Goal: Task Accomplishment & Management: Complete application form

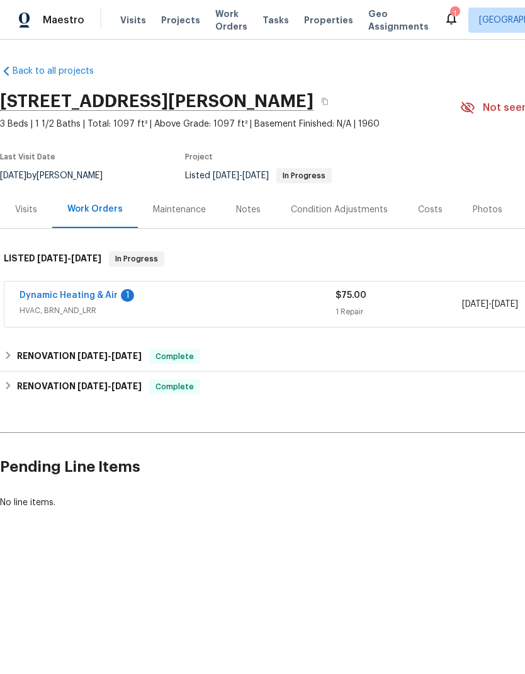
click at [109, 298] on link "Dynamic Heating & Air" at bounding box center [69, 295] width 98 height 9
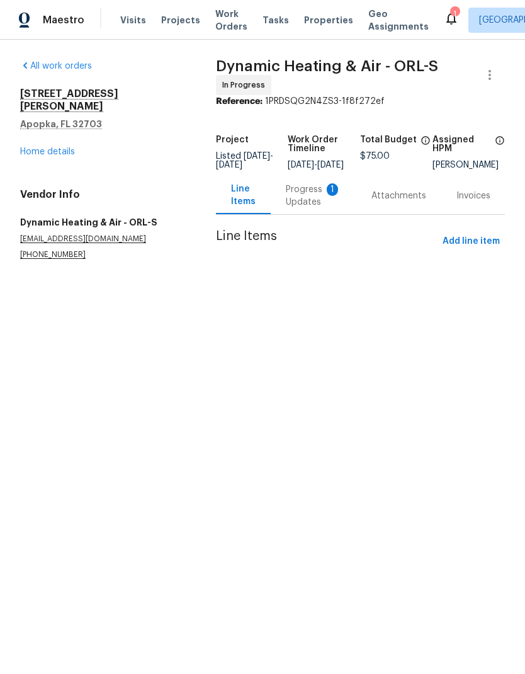
click at [326, 206] on div "Progress Updates 1" at bounding box center [313, 195] width 55 height 25
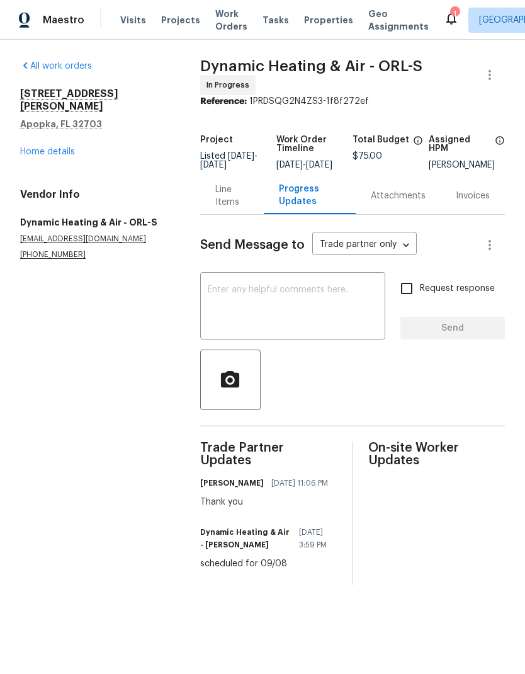
click at [237, 193] on div "Line Items" at bounding box center [231, 195] width 33 height 25
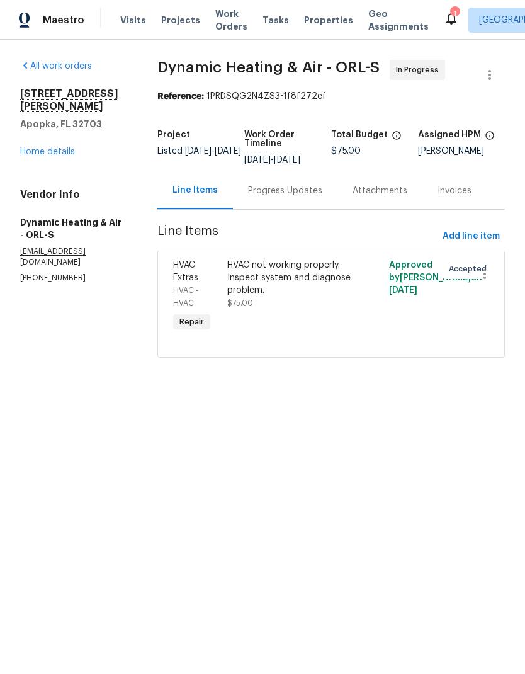
click at [303, 192] on div "Progress Updates" at bounding box center [285, 190] width 74 height 13
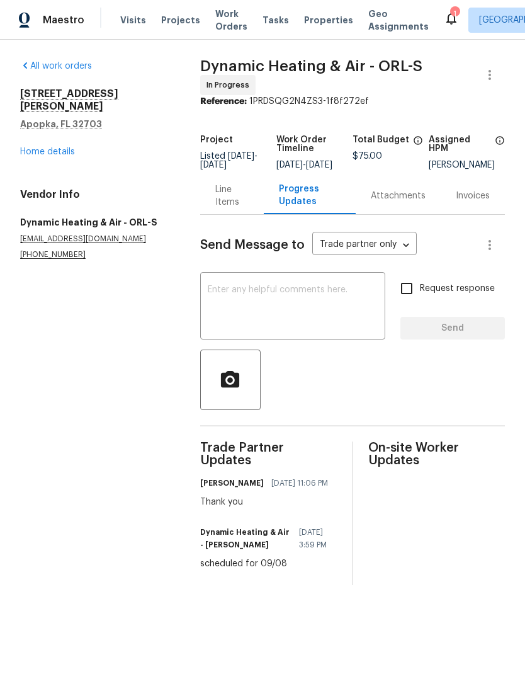
click at [275, 305] on textarea at bounding box center [293, 307] width 170 height 44
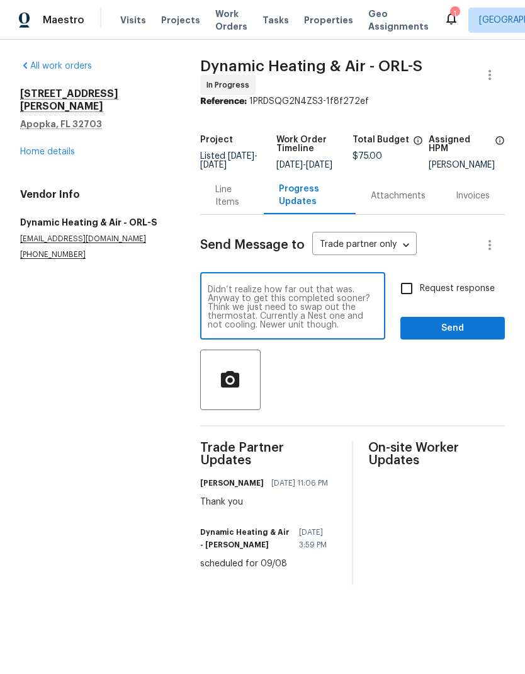
type textarea "Didn’t realize how far out that was. Anyway to get this completed sooner? Think…"
click at [404, 299] on input "Request response" at bounding box center [406, 288] width 26 height 26
checkbox input "true"
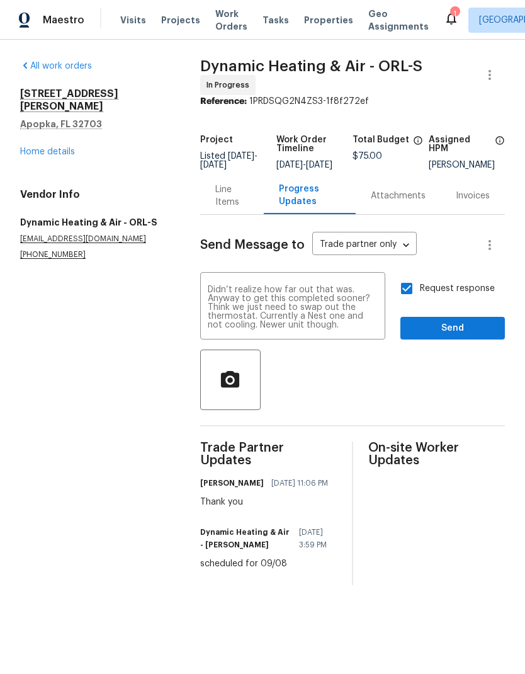
click at [325, 297] on textarea "Didn’t realize how far out that was. Anyway to get this completed sooner? Think…" at bounding box center [293, 307] width 170 height 44
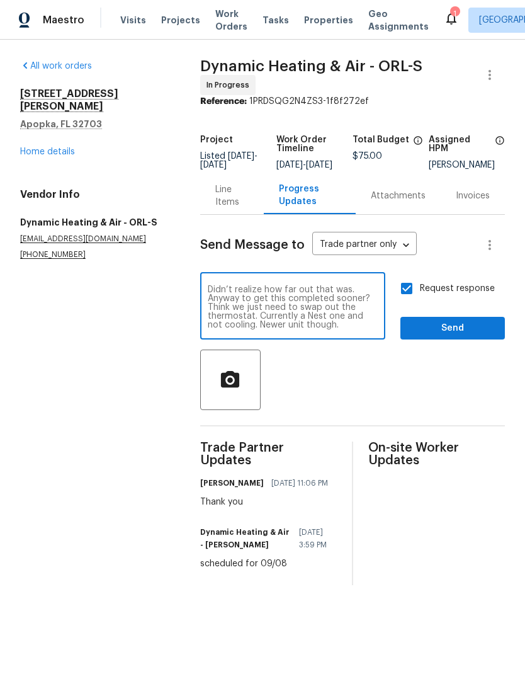
click at [354, 329] on textarea "Didn’t realize how far out that was. Anyway to get this completed sooner? Think…" at bounding box center [293, 307] width 170 height 44
click at [466, 335] on span "Send" at bounding box center [452, 328] width 84 height 16
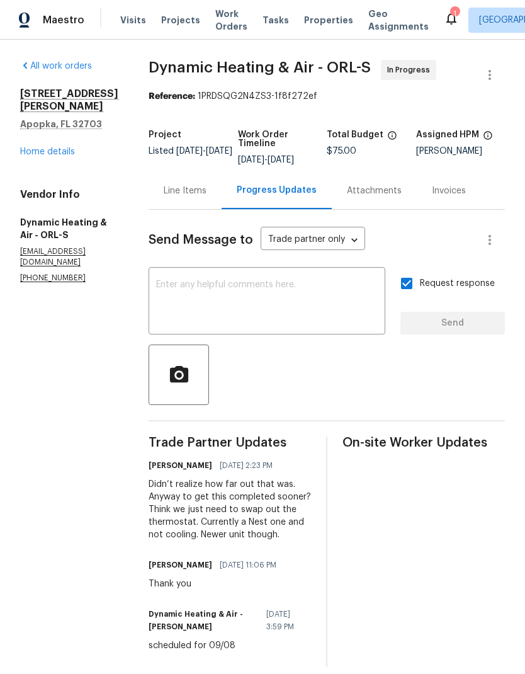
click at [46, 147] on link "Home details" at bounding box center [47, 151] width 55 height 9
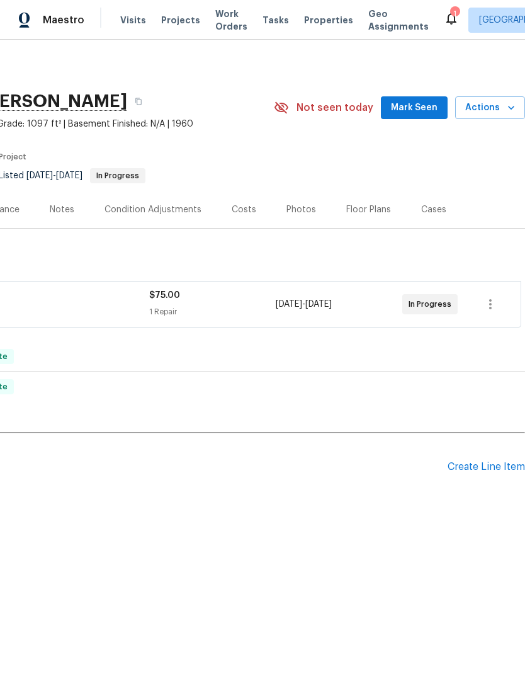
click at [428, 106] on span "Mark Seen" at bounding box center [414, 108] width 47 height 16
click at [491, 465] on div "Create Line Item" at bounding box center [486, 467] width 77 height 12
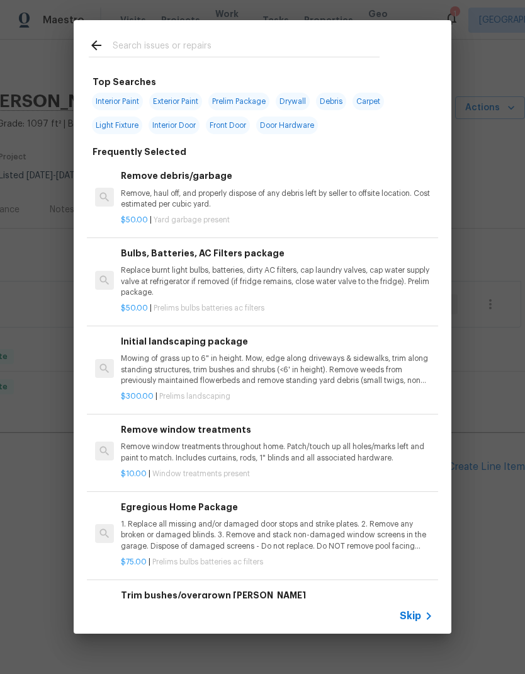
click at [205, 38] on input "text" at bounding box center [246, 47] width 267 height 19
type input "Toilet"
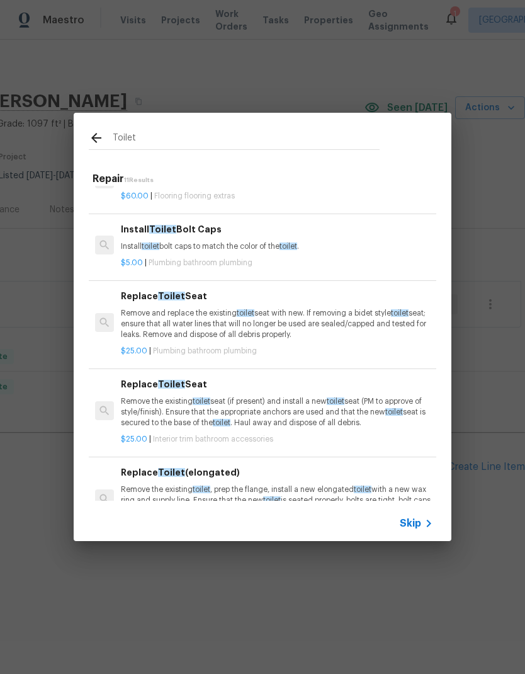
scroll to position [38, 0]
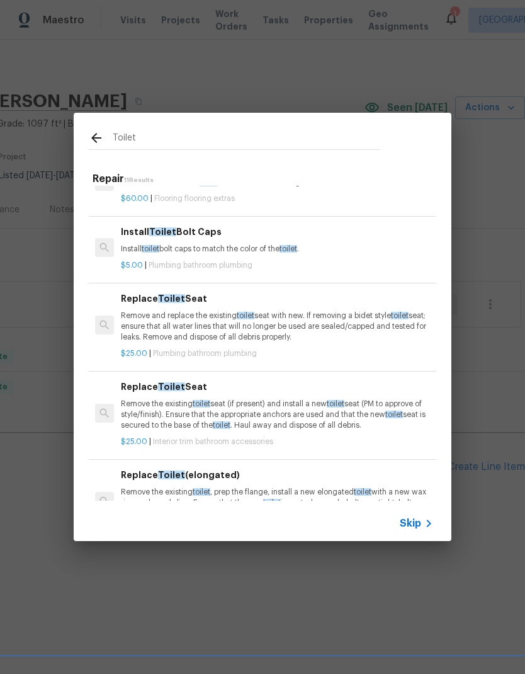
click at [356, 252] on p "Install toilet bolt caps to match the color of the toilet ." at bounding box center [277, 249] width 312 height 11
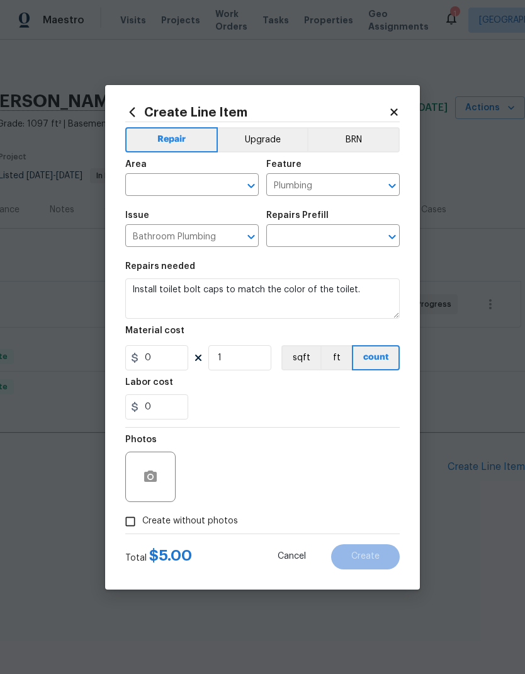
type input "Install Toilet Bolt Caps $5.00"
type input "5"
click at [191, 182] on input "text" at bounding box center [174, 186] width 98 height 20
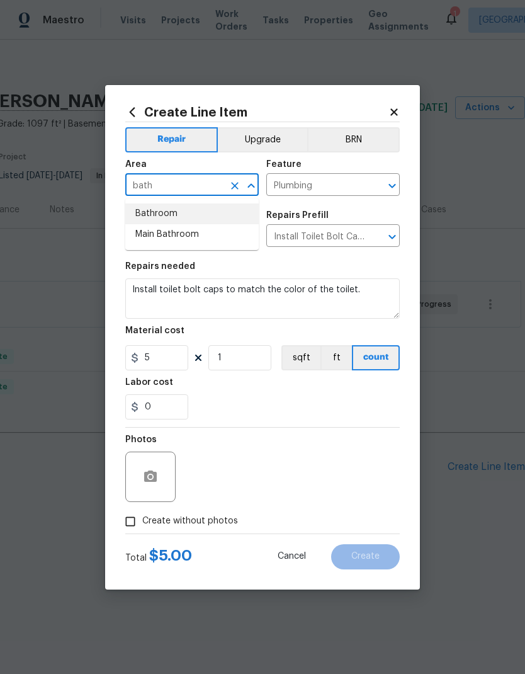
click at [179, 212] on li "Bathroom" at bounding box center [191, 213] width 133 height 21
type input "Bathroom"
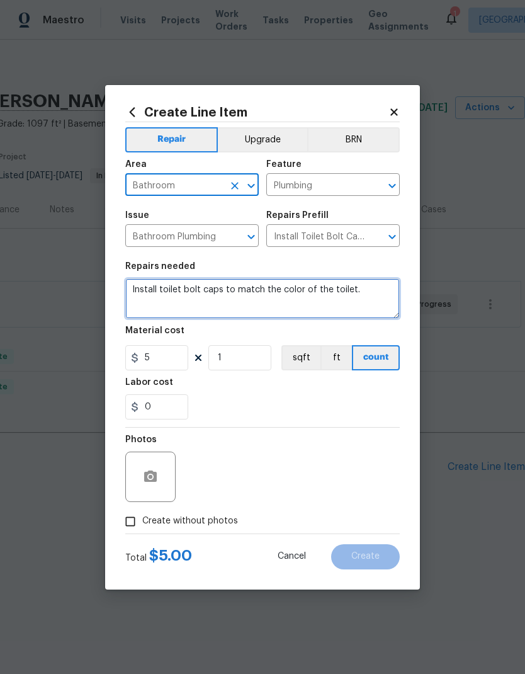
click at [132, 286] on textarea "Install toilet bolt caps to match the color of the toilet." at bounding box center [262, 298] width 274 height 40
type textarea "Hall Bath - Install toilet bolt caps to match the color of the toilet."
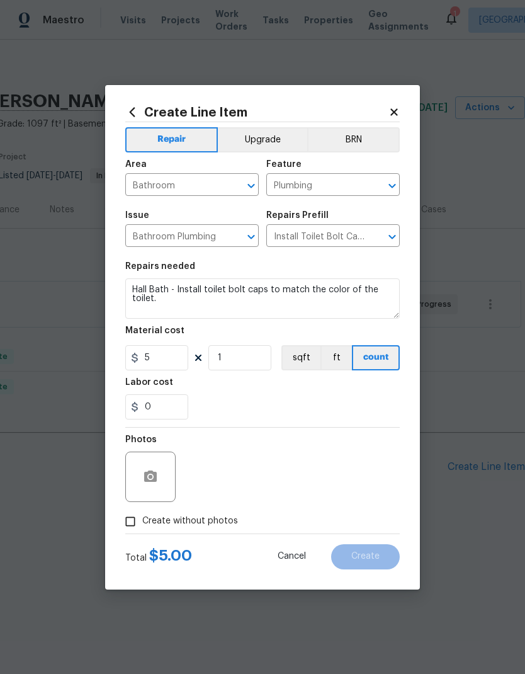
click at [249, 391] on div "Labor cost" at bounding box center [262, 386] width 274 height 16
click at [218, 531] on label "Create without photos" at bounding box center [178, 521] width 120 height 24
click at [142, 531] on input "Create without photos" at bounding box center [130, 521] width 24 height 24
click at [174, 521] on span "Create without photos" at bounding box center [190, 520] width 96 height 13
click at [142, 521] on input "Create without photos" at bounding box center [130, 521] width 24 height 24
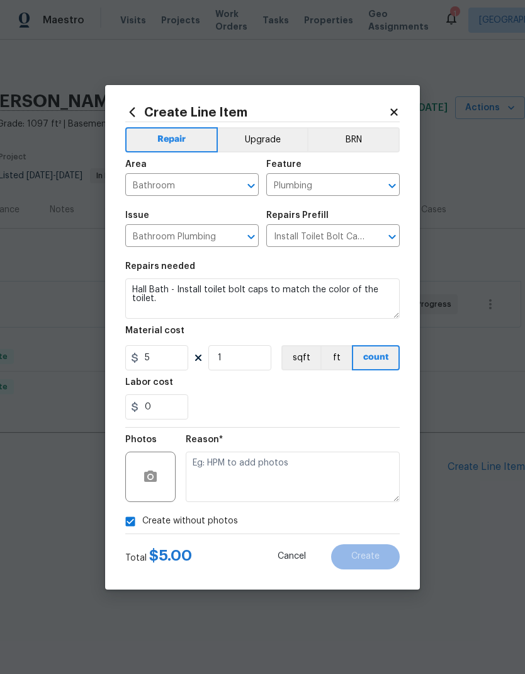
checkbox input "false"
click at [159, 485] on button "button" at bounding box center [150, 476] width 30 height 30
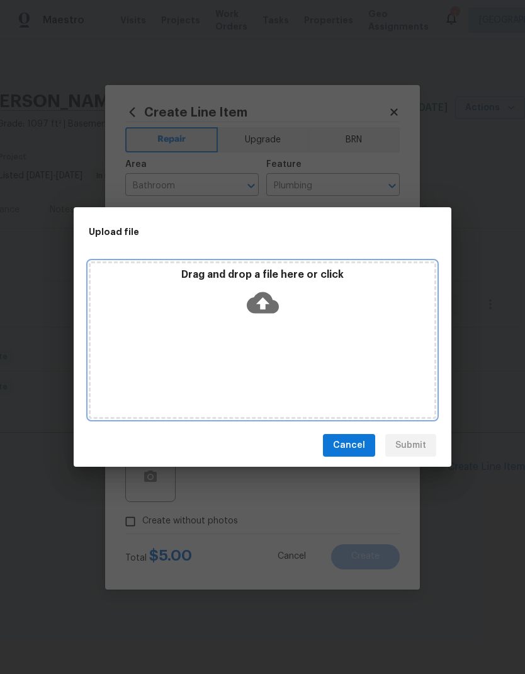
click at [274, 295] on icon at bounding box center [263, 302] width 32 height 32
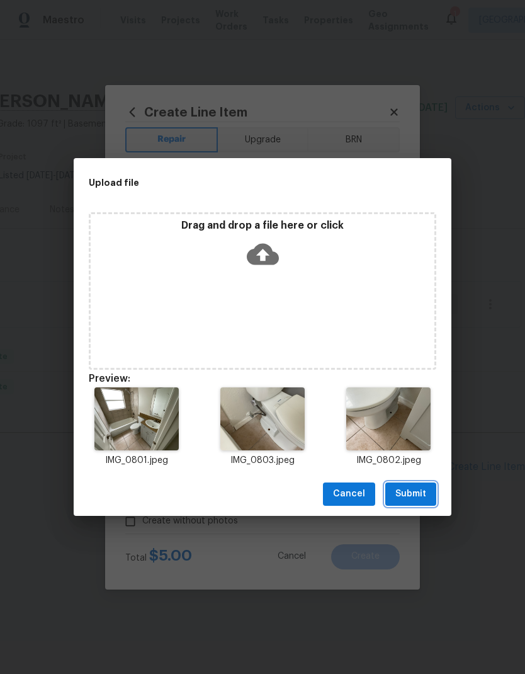
click at [415, 493] on span "Submit" at bounding box center [410, 494] width 31 height 16
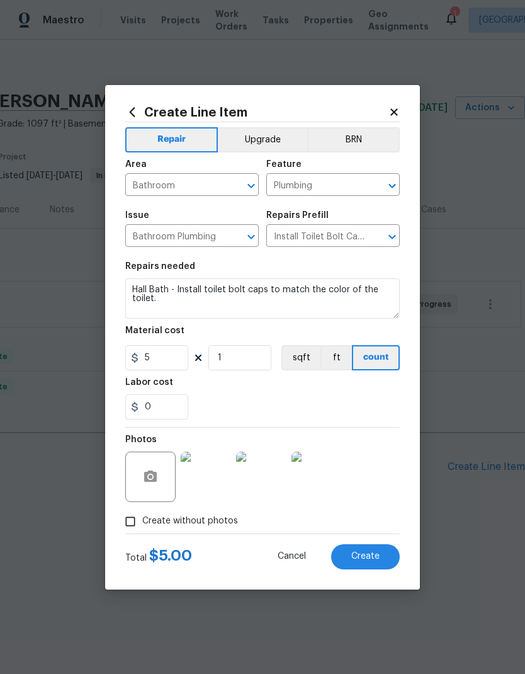
click at [377, 560] on span "Create" at bounding box center [365, 555] width 28 height 9
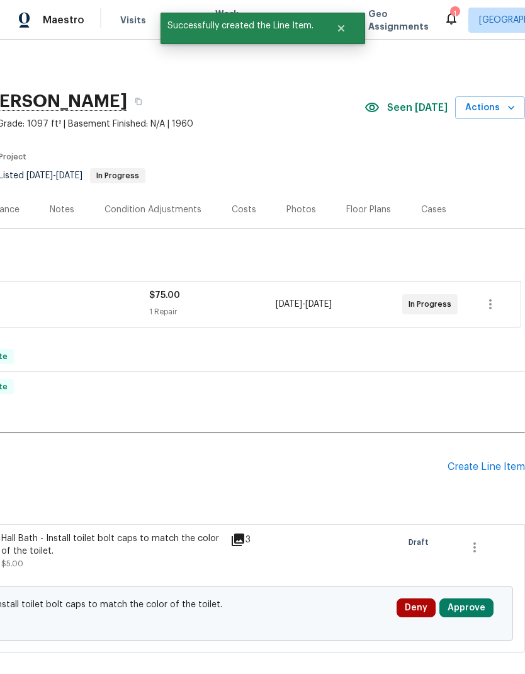
click at [502, 470] on div "Create Line Item" at bounding box center [486, 467] width 77 height 12
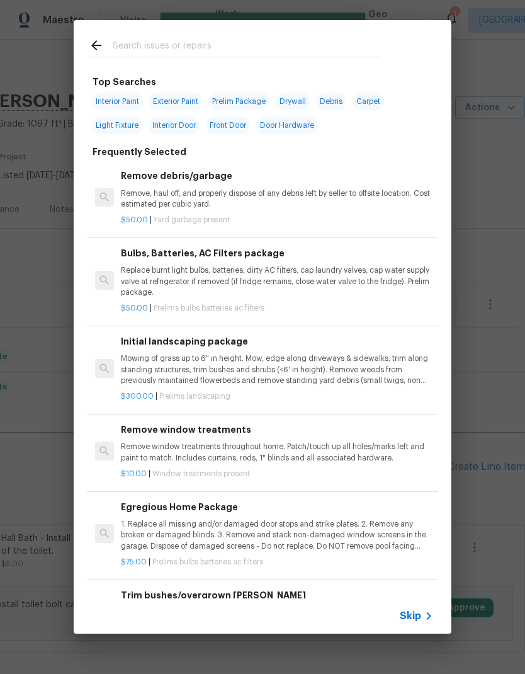
click at [174, 48] on input "text" at bounding box center [246, 47] width 267 height 19
type input "Toilet"
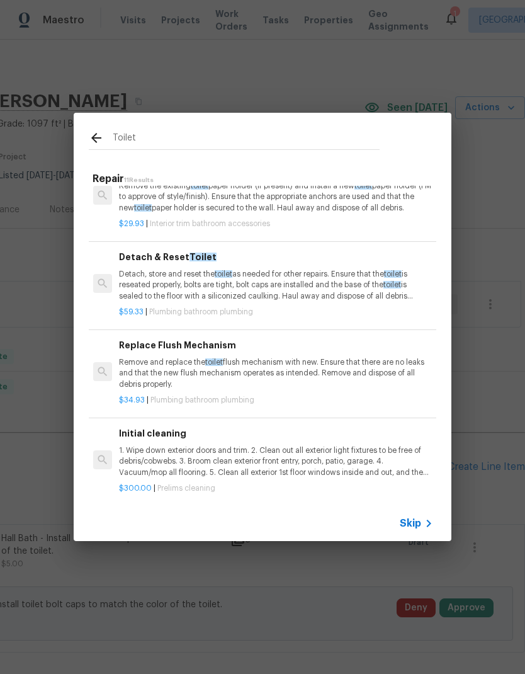
scroll to position [607, 2]
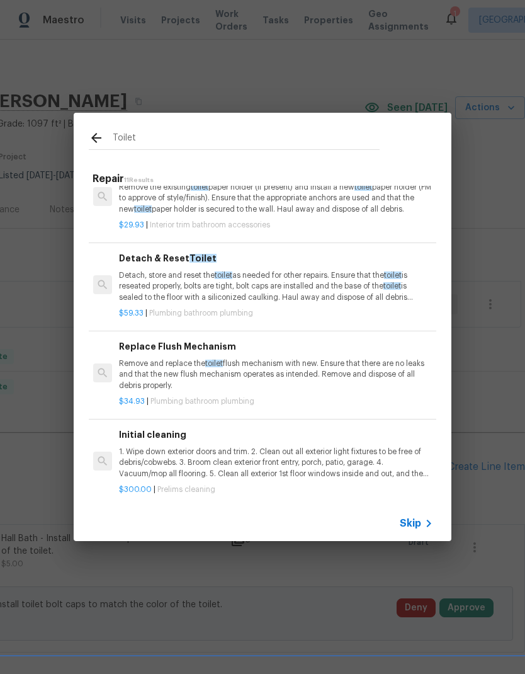
click at [315, 359] on p "Remove and replace the toilet flush mechanism with new. Ensure that there are n…" at bounding box center [275, 374] width 312 height 32
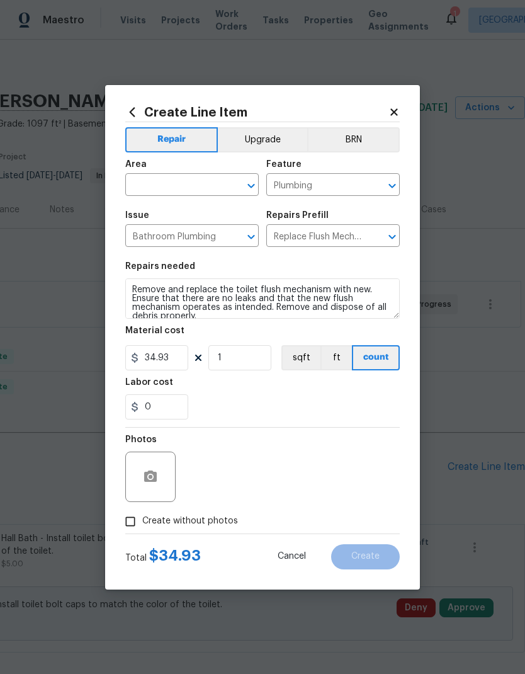
click at [204, 189] on input "text" at bounding box center [174, 186] width 98 height 20
click at [176, 209] on li "Bathroom" at bounding box center [191, 213] width 133 height 21
type input "Bathroom"
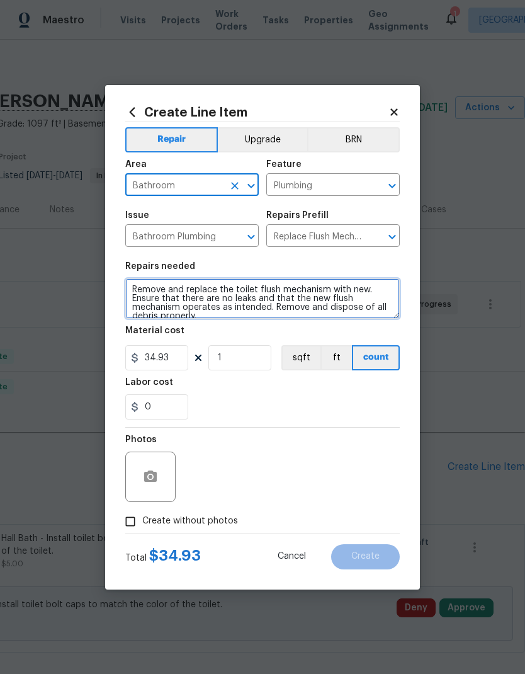
click at [139, 291] on textarea "Remove and replace the toilet flush mechanism with new. Ensure that there are n…" at bounding box center [262, 298] width 274 height 40
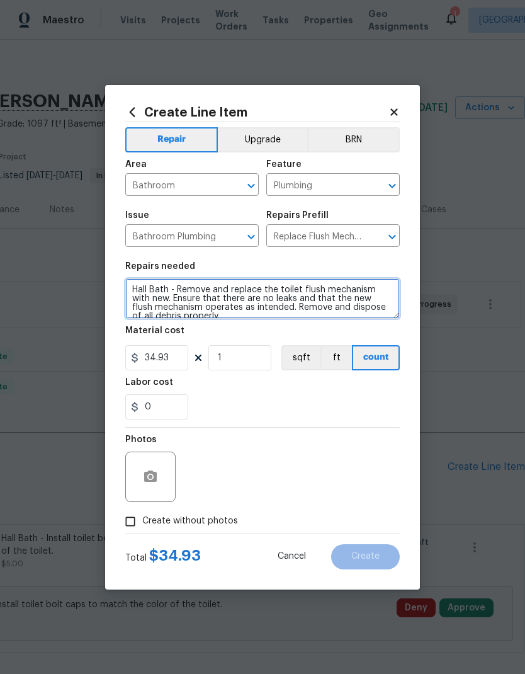
type textarea "Hall Bath - Remove and replace the toilet flush mechanism with new. Ensure that…"
click at [276, 398] on div "0" at bounding box center [262, 406] width 274 height 25
click at [228, 525] on span "Create without photos" at bounding box center [190, 520] width 96 height 13
click at [142, 525] on input "Create without photos" at bounding box center [130, 521] width 24 height 24
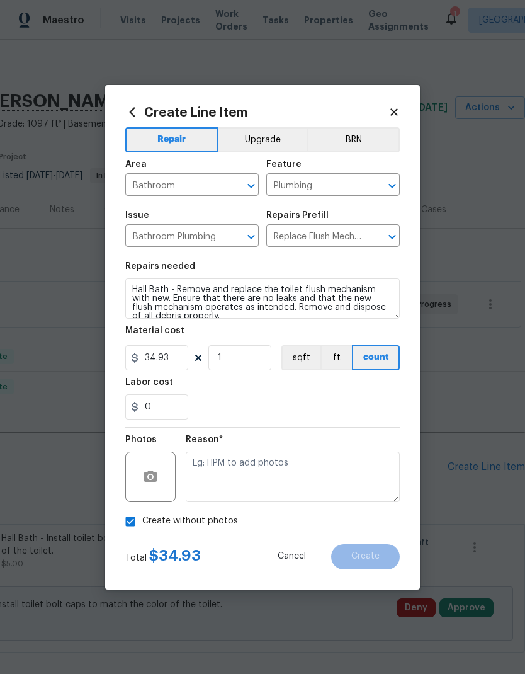
click at [211, 531] on label "Create without photos" at bounding box center [178, 521] width 120 height 24
click at [142, 531] on input "Create without photos" at bounding box center [130, 521] width 24 height 24
checkbox input "false"
click at [159, 474] on button "button" at bounding box center [150, 476] width 30 height 30
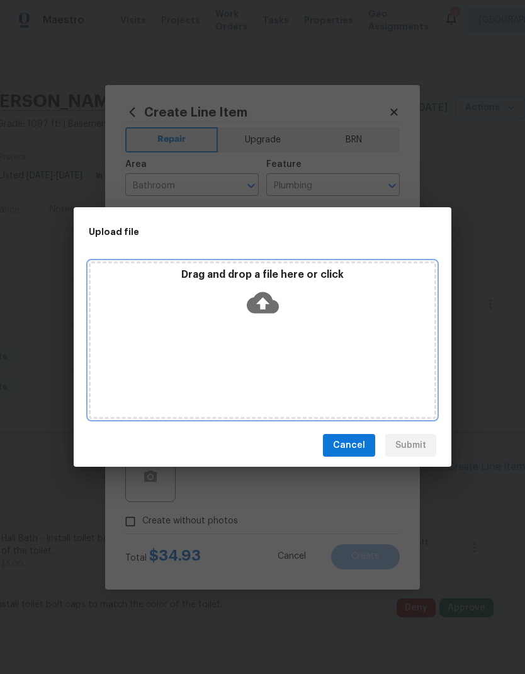
click at [269, 293] on icon at bounding box center [263, 302] width 32 height 32
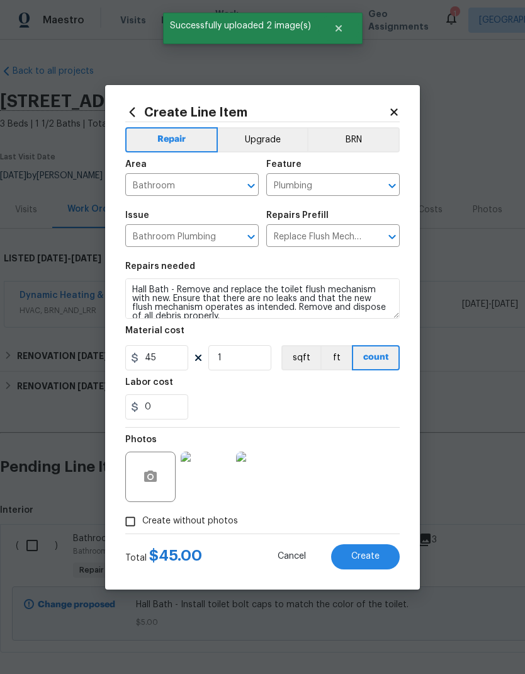
scroll to position [0, 186]
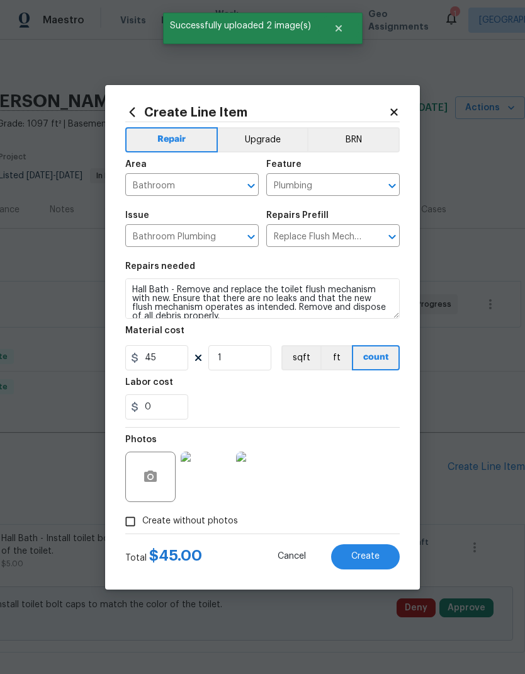
click at [380, 561] on button "Create" at bounding box center [365, 556] width 69 height 25
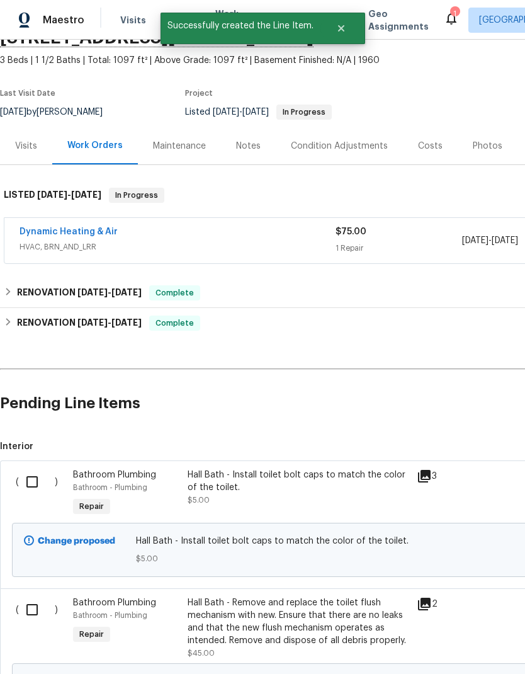
scroll to position [65, 0]
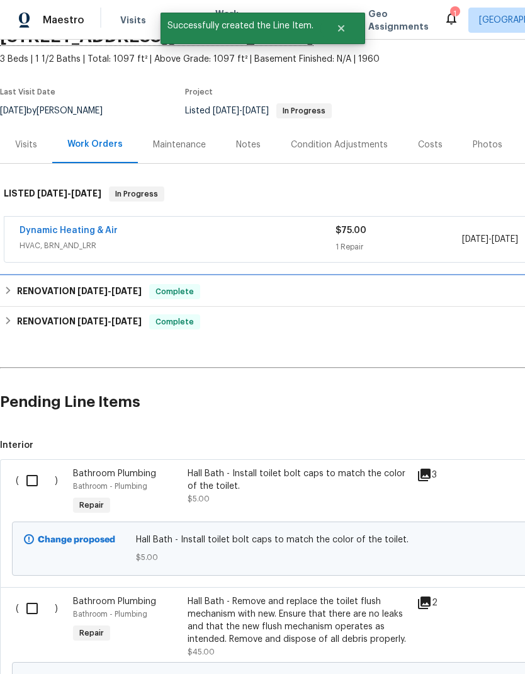
click at [251, 291] on div "RENOVATION [DATE] - [DATE] Complete" at bounding box center [356, 291] width 704 height 15
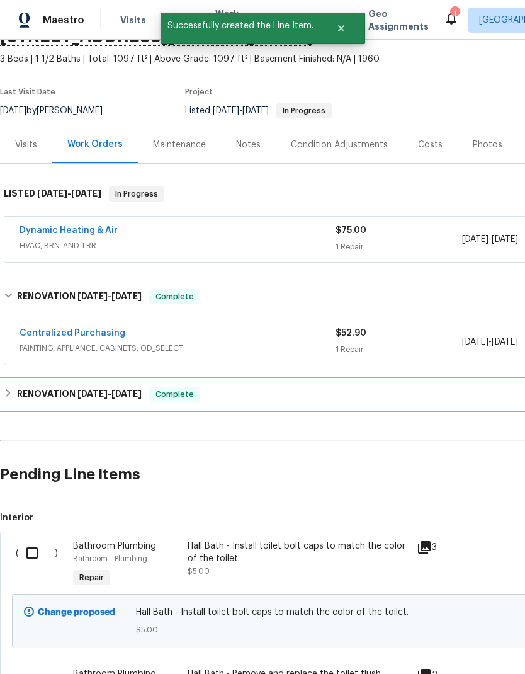
click at [261, 385] on div "RENOVATION [DATE] - [DATE] Complete" at bounding box center [355, 394] width 711 height 30
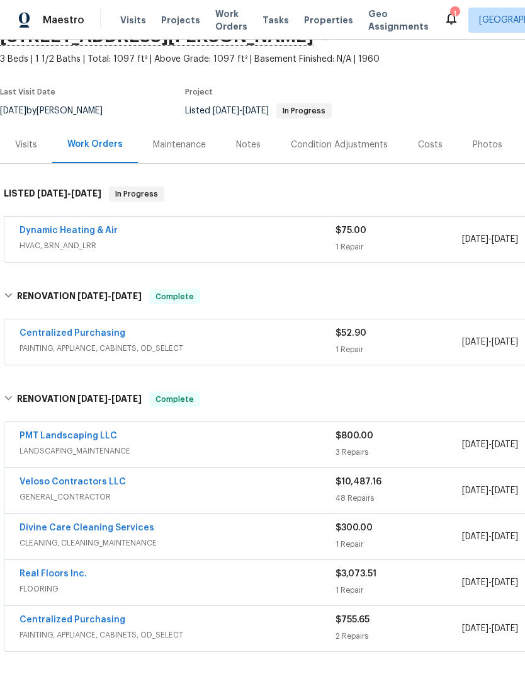
click at [106, 478] on link "Veloso Contractors LLC" at bounding box center [73, 481] width 106 height 9
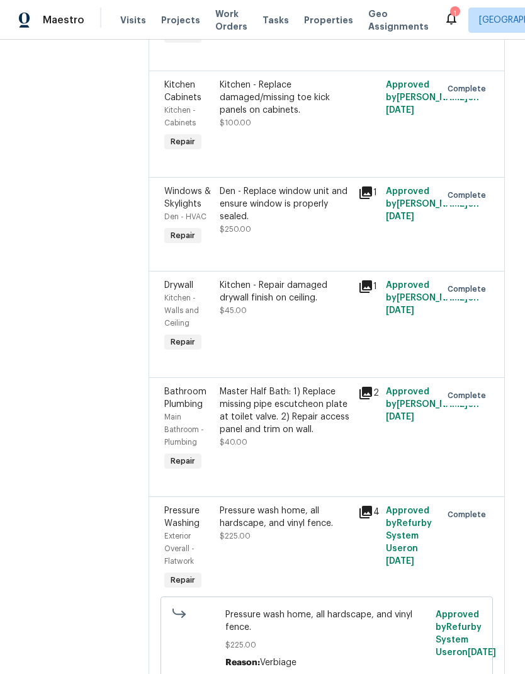
scroll to position [4478, 0]
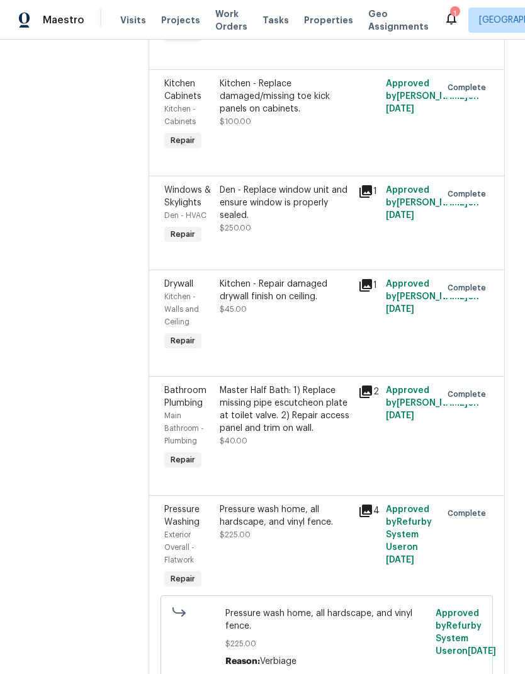
click at [307, 222] on div "Den - Replace window unit and ensure window is properly sealed." at bounding box center [285, 203] width 131 height 38
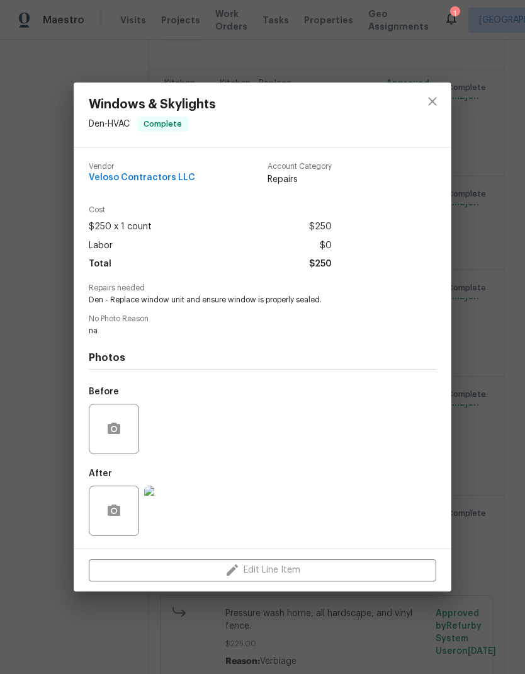
click at [171, 513] on img at bounding box center [169, 510] width 50 height 50
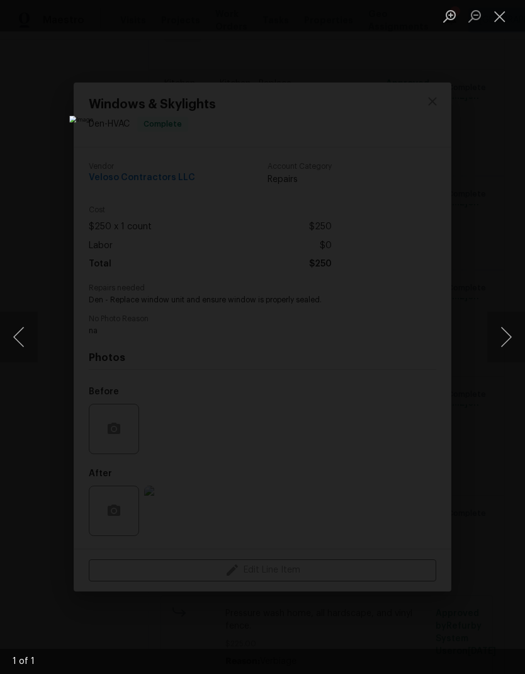
click at [498, 22] on button "Close lightbox" at bounding box center [499, 16] width 25 height 22
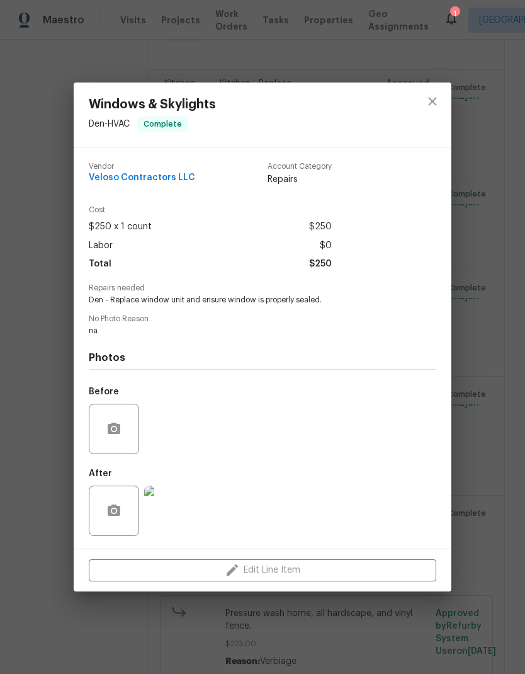
click at [419, 225] on div "Cost $250 x 1 count $250 Labor $0 Total $250" at bounding box center [262, 244] width 347 height 77
click at [436, 108] on button "close" at bounding box center [432, 101] width 30 height 30
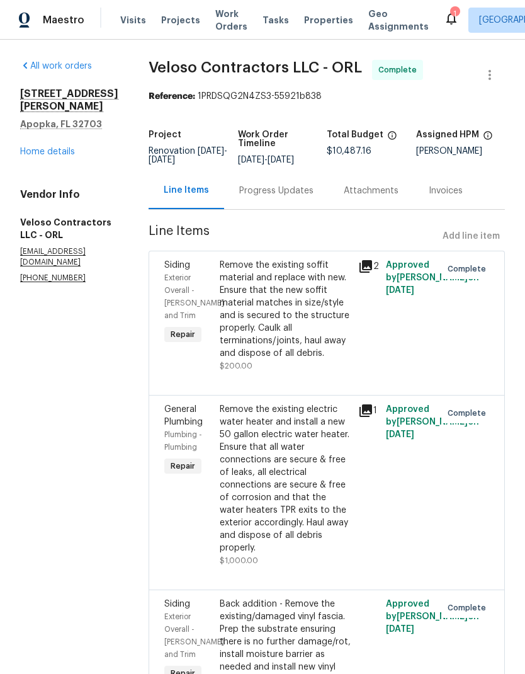
scroll to position [0, 0]
click at [71, 147] on link "Home details" at bounding box center [47, 151] width 55 height 9
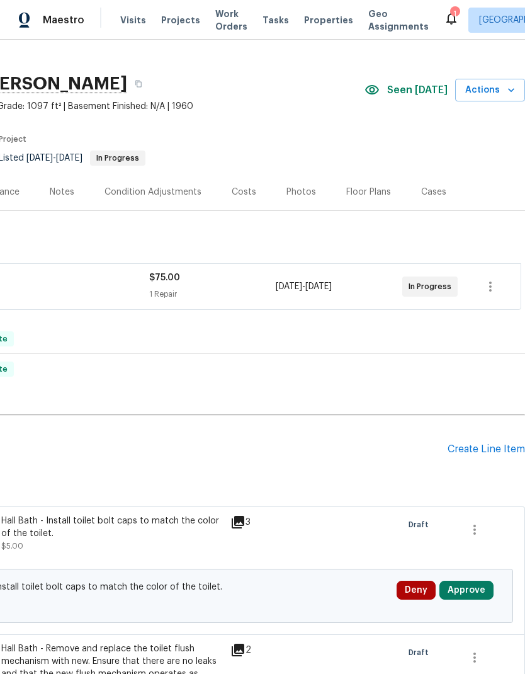
scroll to position [20, 186]
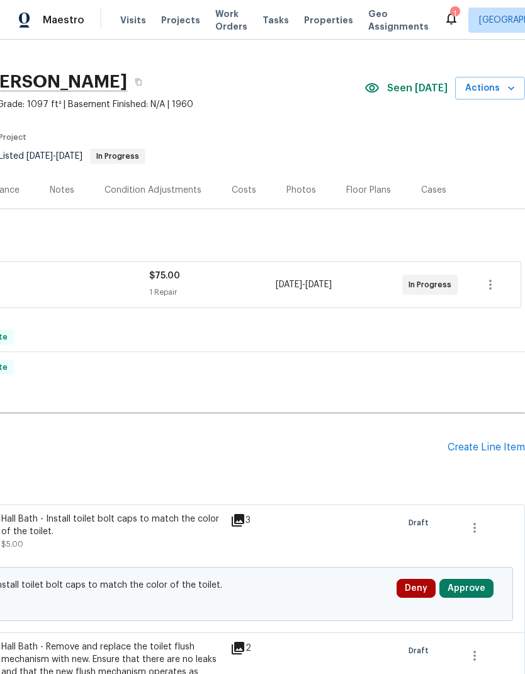
click at [490, 447] on div "Create Line Item" at bounding box center [486, 447] width 77 height 12
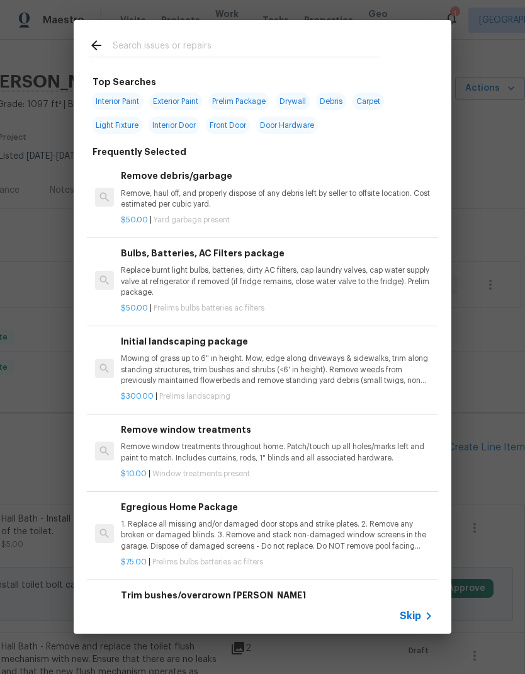
click at [226, 38] on input "text" at bounding box center [246, 47] width 267 height 19
type input "Angle"
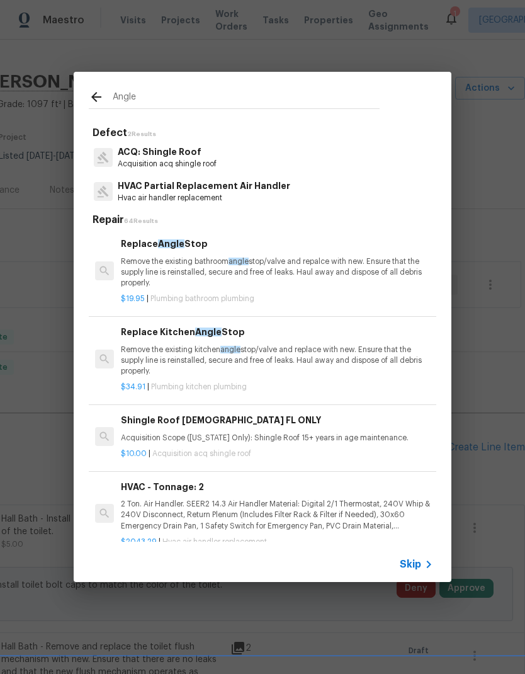
click at [329, 264] on p "Remove the existing bathroom angle stop/valve and repalce with new. Ensure that…" at bounding box center [277, 272] width 312 height 32
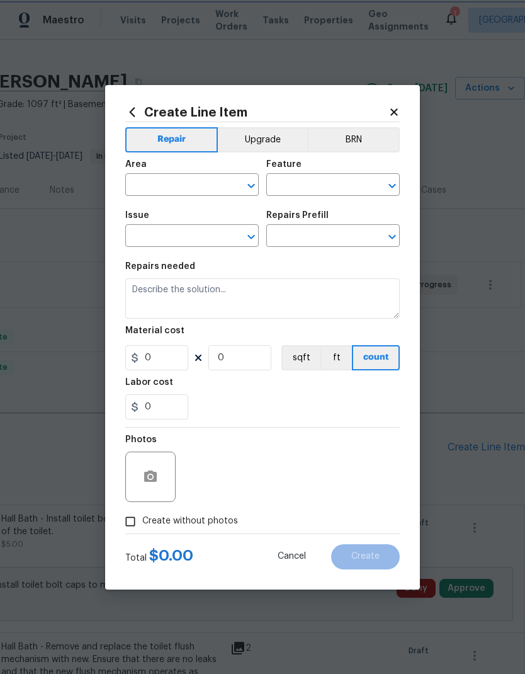
type input "Plumbing"
type input "Bathroom Plumbing"
type input "Replace Angle Stop $19.95"
type textarea "Remove the existing bathroom angle stop/valve and repalce with new. Ensure that…"
type input "19.95"
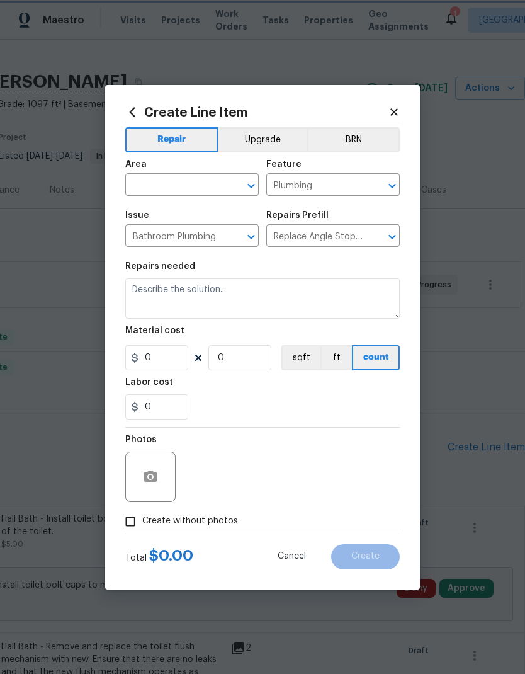
type input "1"
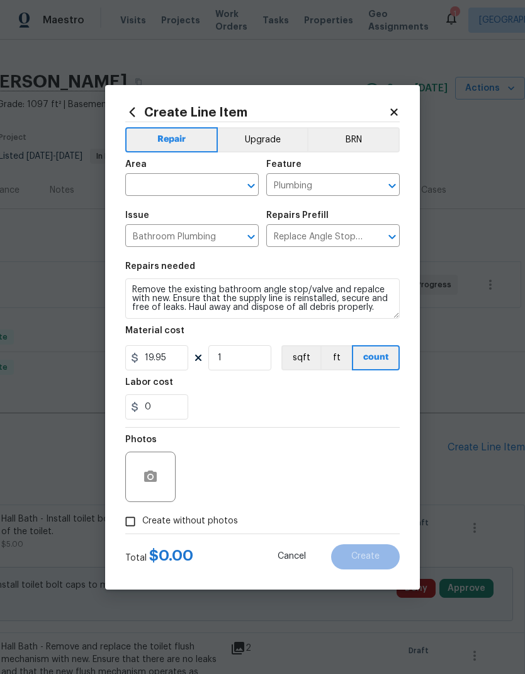
click at [329, 247] on input "Replace Angle Stop $19.95" at bounding box center [315, 237] width 98 height 20
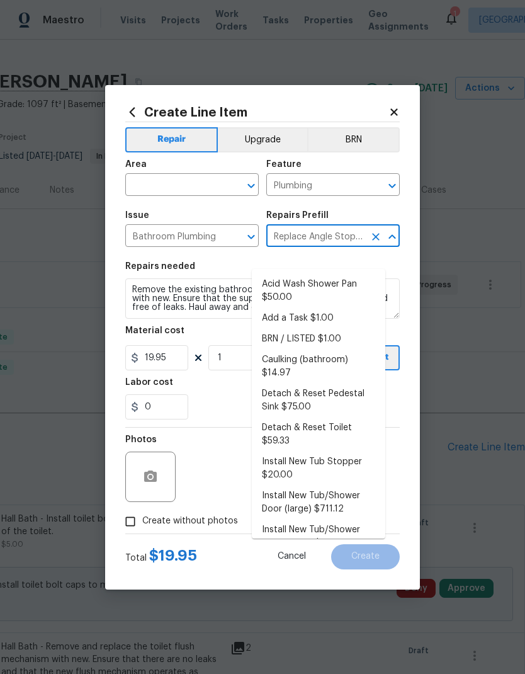
click at [235, 262] on section "Repairs needed Remove the existing bathroom angle stop/valve and repalce with n…" at bounding box center [262, 340] width 274 height 172
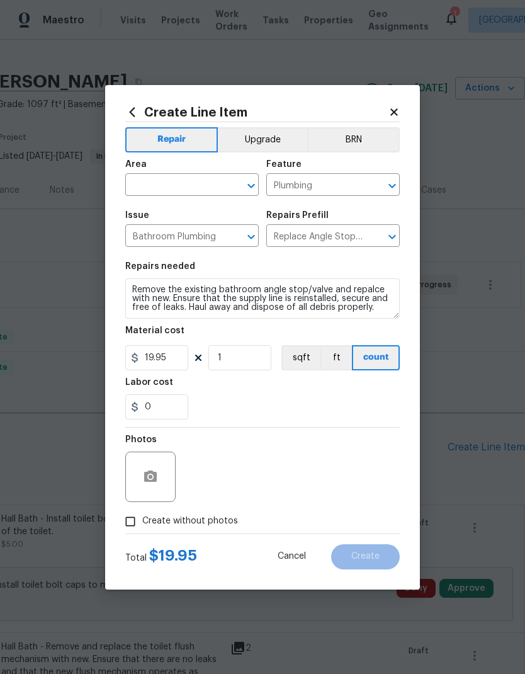
click at [215, 183] on input "text" at bounding box center [174, 186] width 98 height 20
click at [178, 205] on li "Bathroom" at bounding box center [191, 213] width 133 height 21
type input "Bathroom"
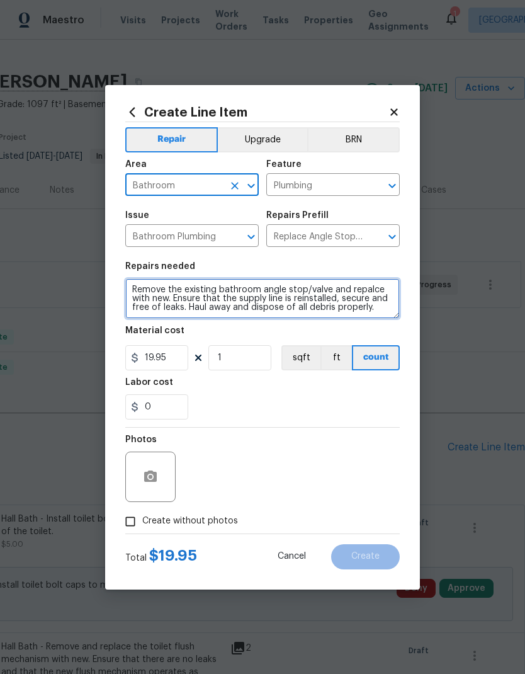
click at [137, 285] on textarea "Remove the existing bathroom angle stop/valve and repalce with new. Ensure that…" at bounding box center [262, 298] width 274 height 40
click at [153, 280] on textarea "Remove the existing bathroom angle stop/valve and repalce with new. Ensure that…" at bounding box center [262, 298] width 274 height 40
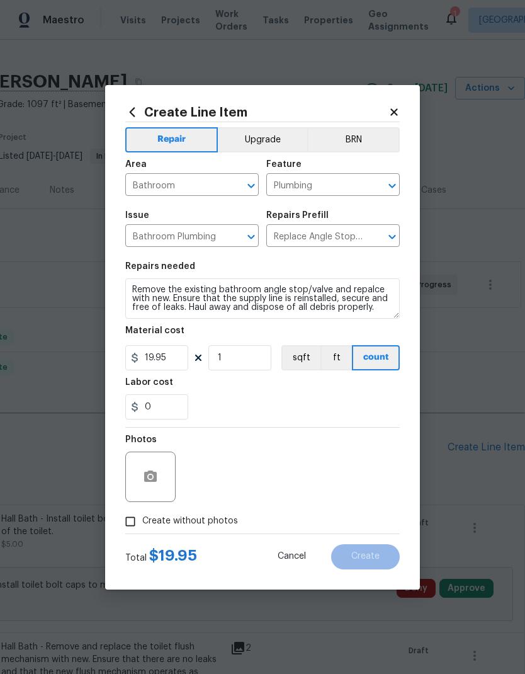
click at [150, 278] on div "Repairs needed" at bounding box center [262, 270] width 274 height 16
click at [152, 282] on textarea "Remove the existing bathroom angle stop/valve and repalce with new. Ensure that…" at bounding box center [262, 298] width 274 height 40
click at [152, 281] on textarea "Remove the existing bathroom angle stop/valve and repalce with new. Ensure that…" at bounding box center [262, 298] width 274 height 40
click at [161, 293] on textarea "Remove the existing bathroom angle stop/valve and repalce with new. Ensure that…" at bounding box center [262, 298] width 274 height 40
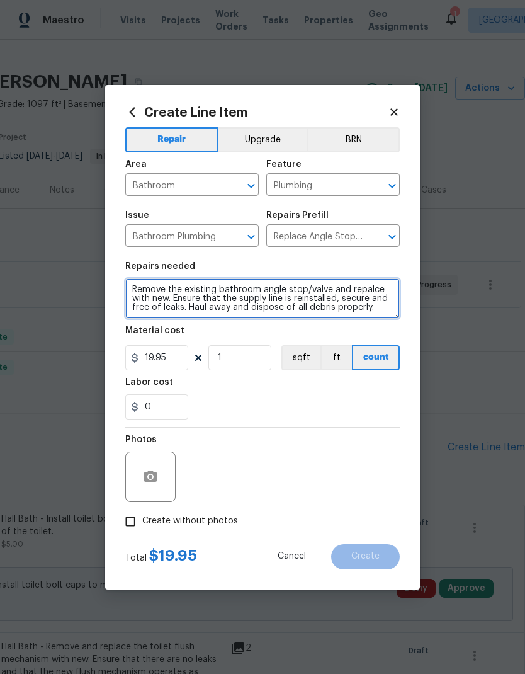
click at [155, 294] on textarea "Remove the existing bathroom angle stop/valve and repalce with new. Ensure that…" at bounding box center [262, 298] width 274 height 40
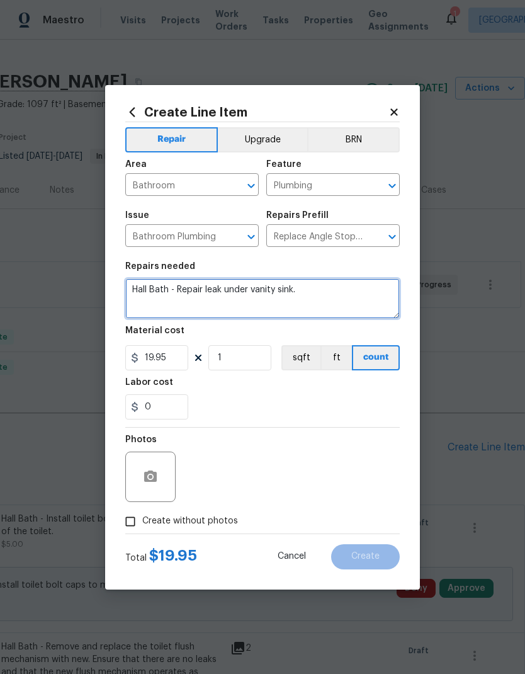
type textarea "Hall Bath - Repair leak under vanity sink."
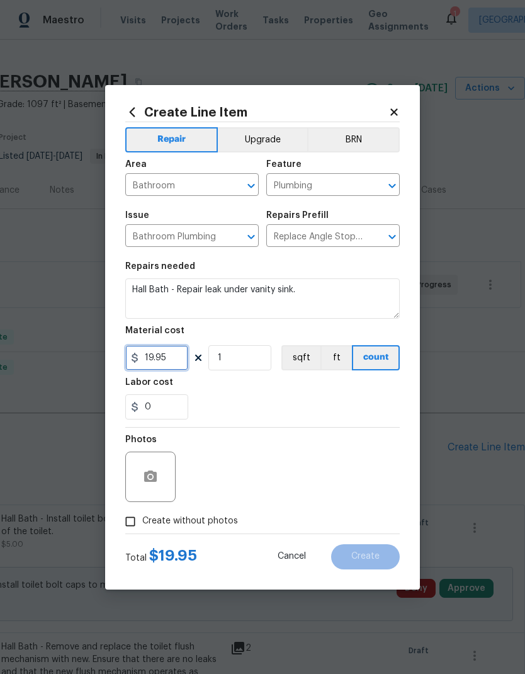
click at [162, 355] on input "19.95" at bounding box center [156, 357] width 63 height 25
click at [295, 397] on div "0" at bounding box center [262, 406] width 274 height 25
click at [164, 356] on input "19.95" at bounding box center [156, 357] width 63 height 25
click at [161, 361] on input "19.95" at bounding box center [156, 357] width 63 height 25
click at [173, 357] on input "19.95" at bounding box center [156, 357] width 63 height 25
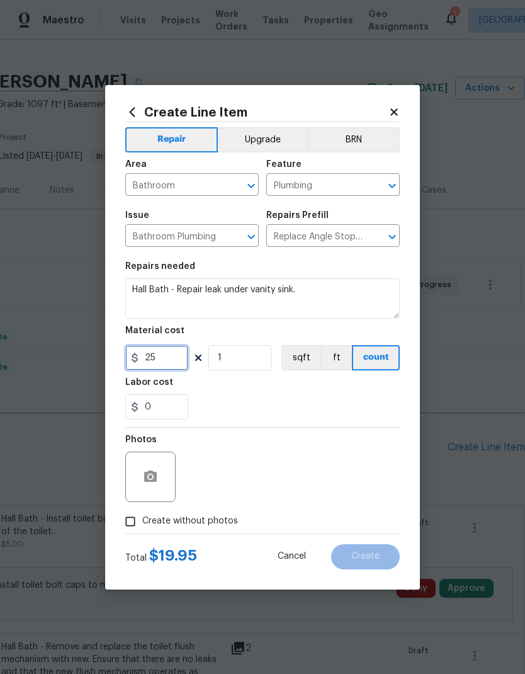
type input "25"
click at [293, 396] on div "0" at bounding box center [262, 406] width 274 height 25
click at [152, 483] on icon "button" at bounding box center [150, 476] width 15 height 15
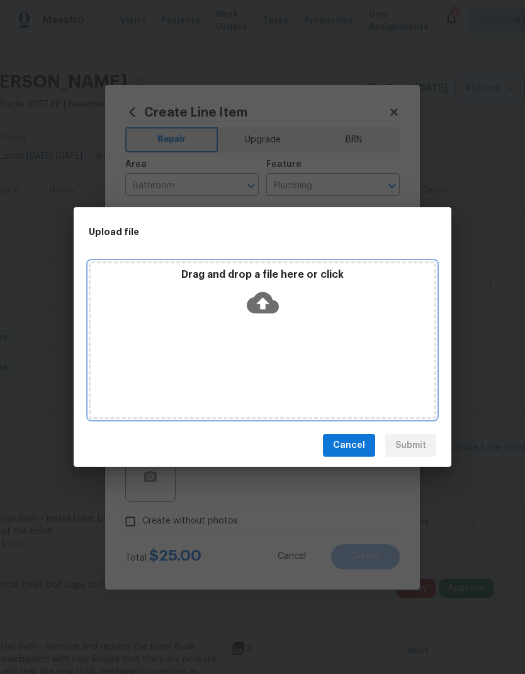
click at [266, 300] on icon at bounding box center [263, 302] width 32 height 21
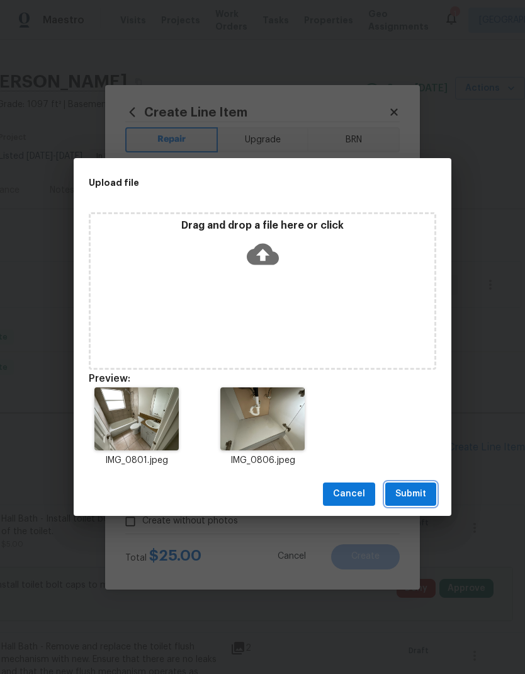
click at [422, 492] on span "Submit" at bounding box center [410, 494] width 31 height 16
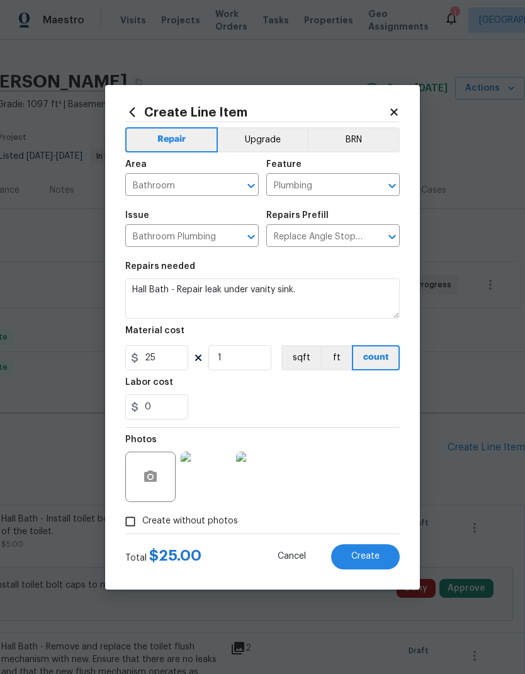
click at [374, 557] on span "Create" at bounding box center [365, 555] width 28 height 9
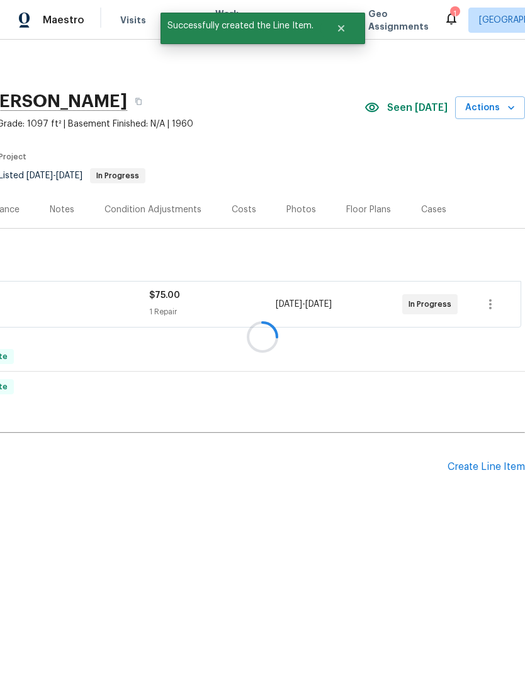
scroll to position [0, 186]
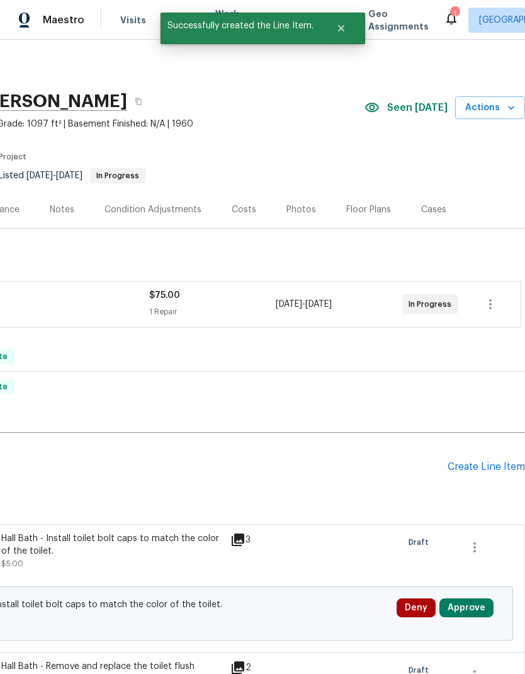
click at [502, 467] on div "Create Line Item" at bounding box center [486, 467] width 77 height 12
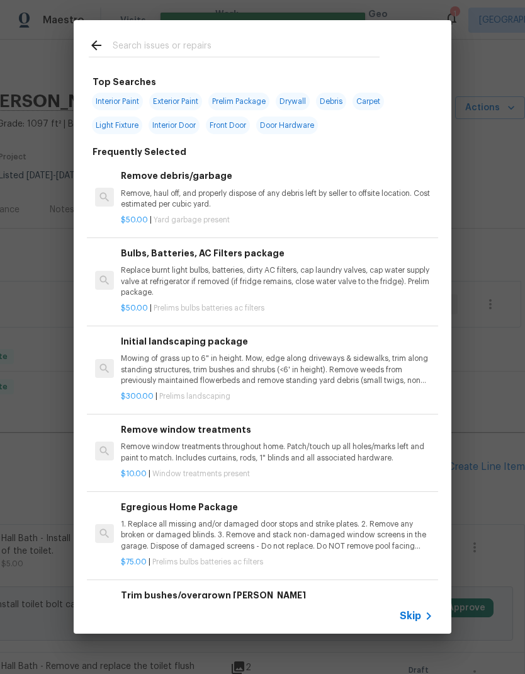
click at [205, 45] on input "text" at bounding box center [246, 47] width 267 height 19
type input "Dry"
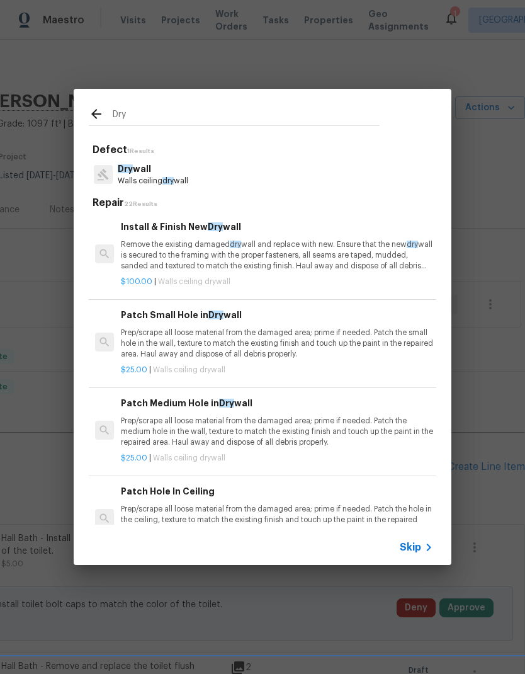
click at [302, 329] on p "Prep/scrape all loose material from the damaged area; prime if needed. Patch th…" at bounding box center [277, 343] width 312 height 32
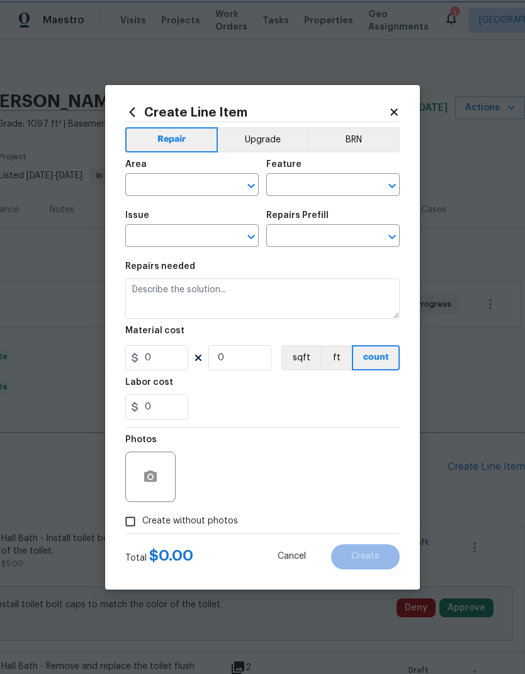
type input "Walls and Ceiling"
type input "Drywall"
type input "Patch Small Hole in Drywall $25.00"
type textarea "Prep/scrape all loose material from the damaged area; prime if needed. Patch th…"
type input "25"
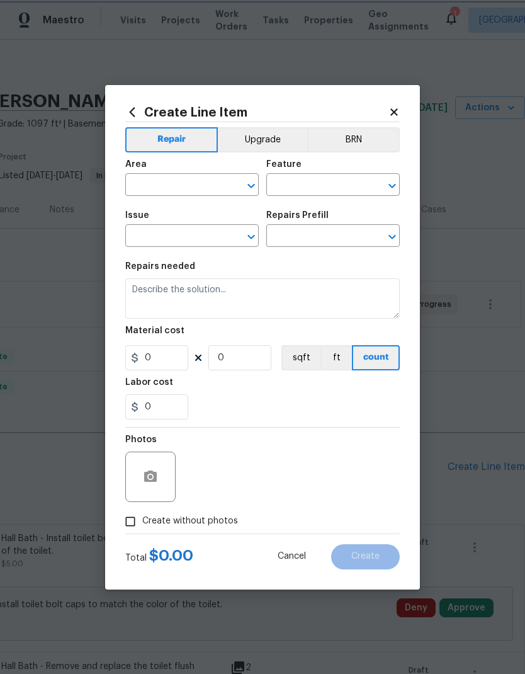
type input "1"
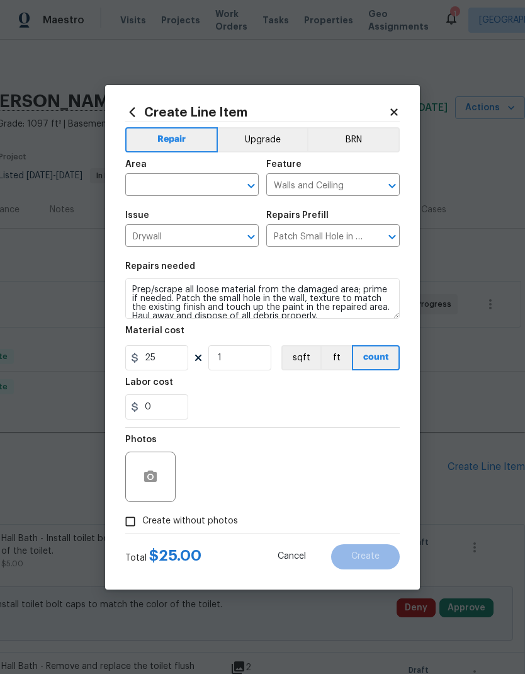
click at [300, 330] on div "Material cost" at bounding box center [262, 334] width 274 height 16
click at [213, 186] on input "text" at bounding box center [174, 186] width 98 height 20
click at [188, 229] on li "Main Bathroom" at bounding box center [191, 234] width 133 height 21
type input "Main Bathroom"
click at [271, 397] on div "0" at bounding box center [262, 406] width 274 height 25
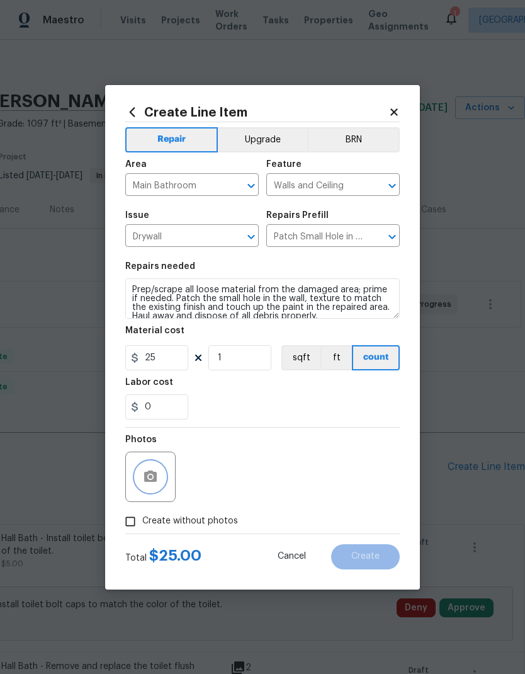
click at [160, 468] on button "button" at bounding box center [150, 476] width 30 height 30
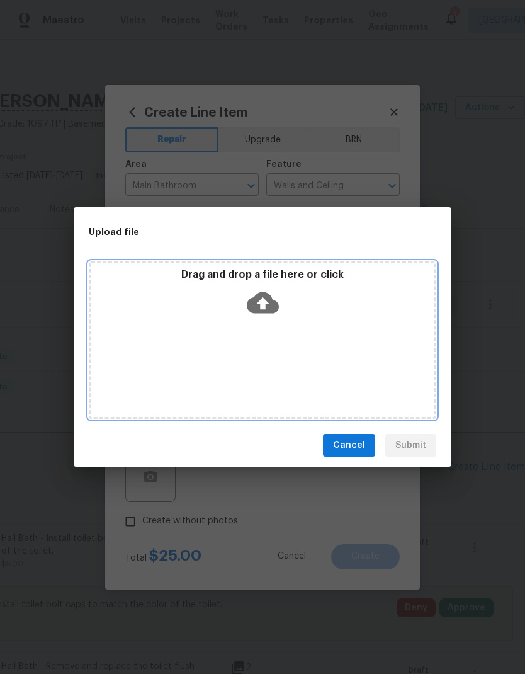
click at [267, 295] on icon at bounding box center [263, 302] width 32 height 21
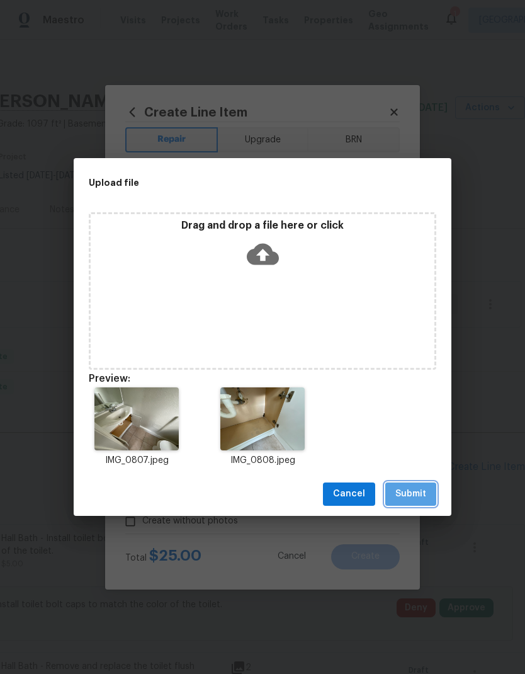
click at [419, 490] on span "Submit" at bounding box center [410, 494] width 31 height 16
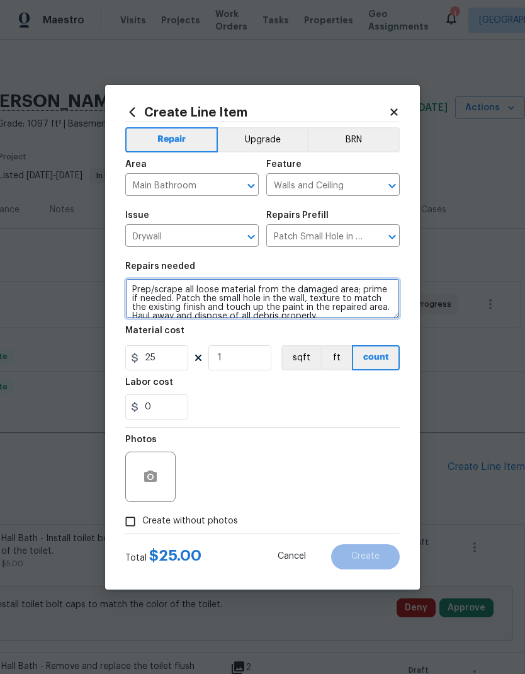
click at [140, 290] on textarea "Prep/scrape all loose material from the damaged area; prime if needed. Patch th…" at bounding box center [262, 298] width 274 height 40
click at [139, 290] on textarea "Prep/scrape all loose material from the damaged area; prime if needed. Patch th…" at bounding box center [262, 298] width 274 height 40
click at [142, 291] on textarea "Prep/scrape all loose material from the damaged area; prime if needed. Patch th…" at bounding box center [262, 298] width 274 height 40
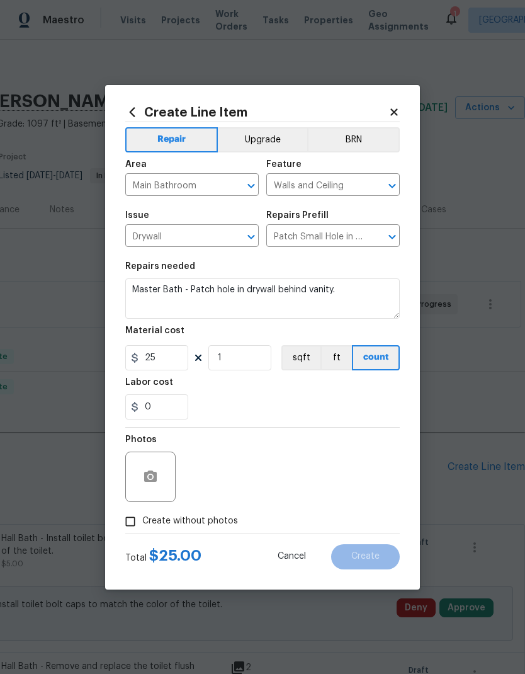
click at [222, 381] on div "Labor cost" at bounding box center [262, 386] width 274 height 16
click at [364, 291] on textarea "Master Bath - Patch hole in drywall behind vanity." at bounding box center [262, 298] width 274 height 40
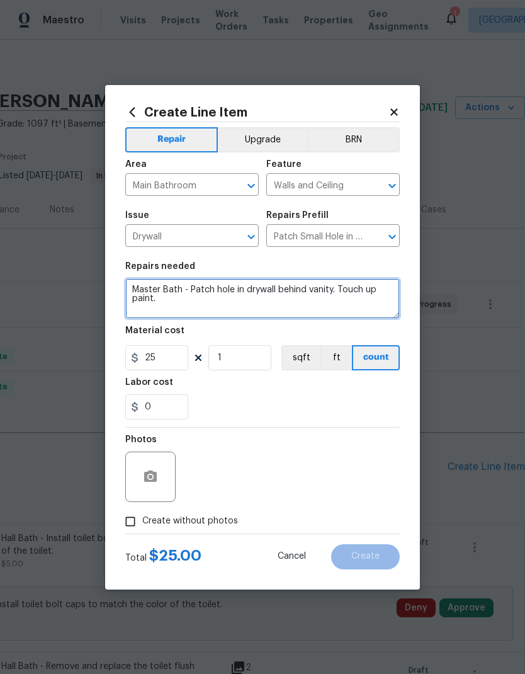
type textarea "Master Bath - Patch hole in drywall behind vanity. Touch up paint."
click at [321, 392] on div "Labor cost" at bounding box center [262, 386] width 274 height 16
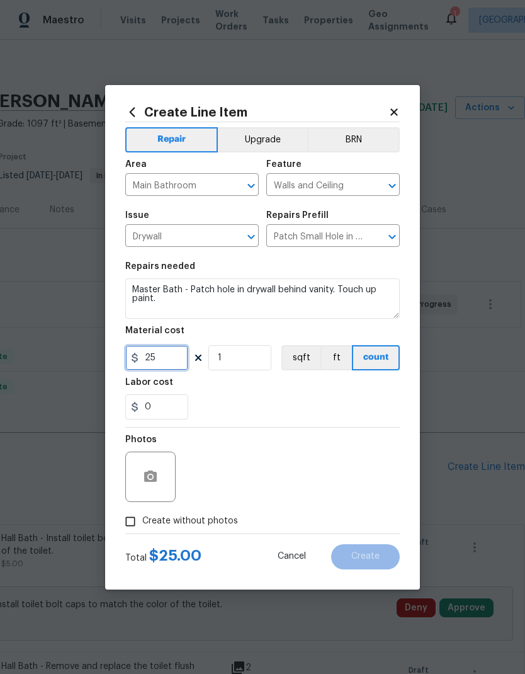
click at [172, 360] on input "25" at bounding box center [156, 357] width 63 height 25
click at [172, 359] on input "25" at bounding box center [156, 357] width 63 height 25
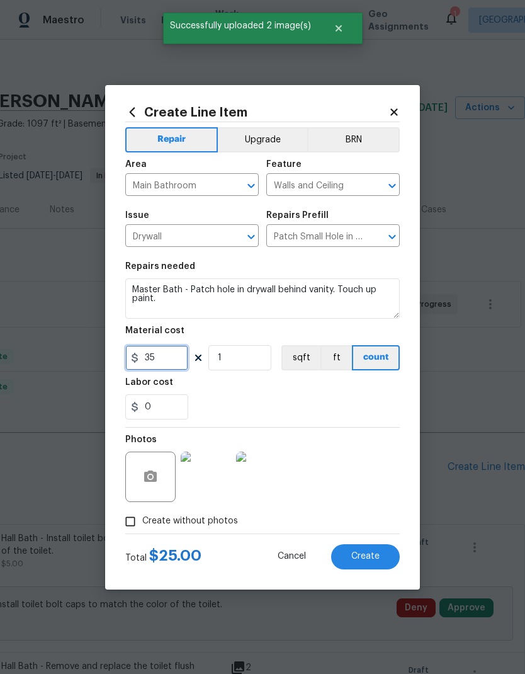
type input "35"
click at [337, 397] on div "0" at bounding box center [262, 406] width 274 height 25
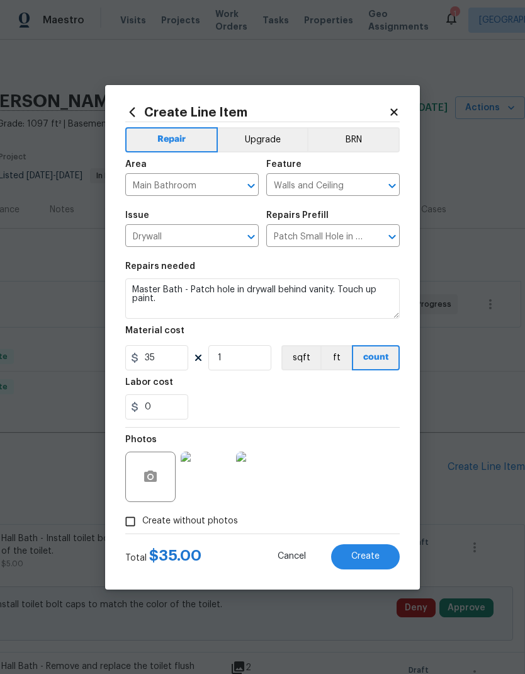
click at [378, 555] on span "Create" at bounding box center [365, 555] width 28 height 9
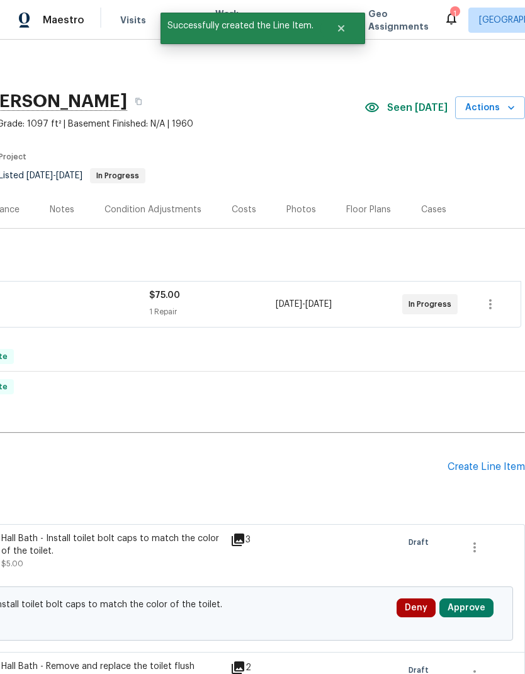
click at [499, 461] on div "Create Line Item" at bounding box center [486, 467] width 77 height 12
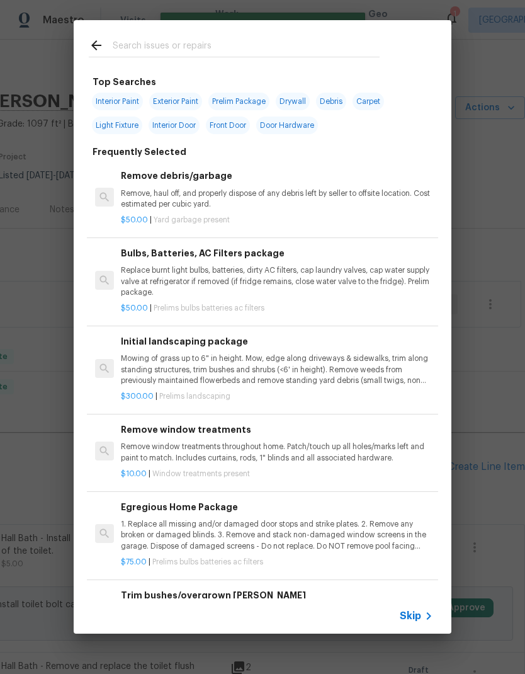
click at [229, 45] on input "text" at bounding box center [246, 47] width 267 height 19
type input "Basebo"
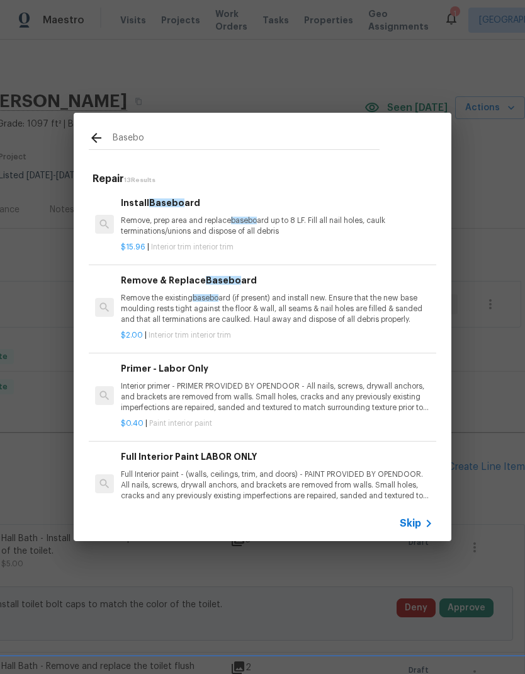
click at [337, 220] on p "Remove, prep area and replace basebo ard up to 8 LF. Fill all nail holes, caulk…" at bounding box center [277, 225] width 312 height 21
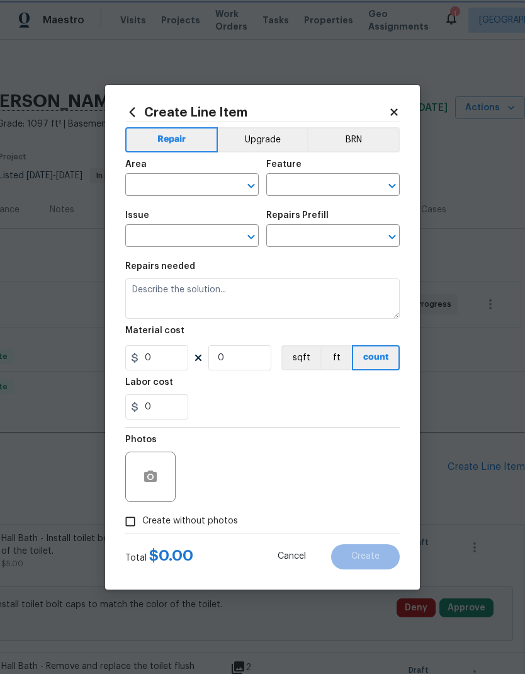
type input "Interior Trim"
type input "Install Baseboard $15.96"
type textarea "Remove, prep area and replace baseboard up to 8 LF. Fill all nail holes, caulk …"
type input "15.96"
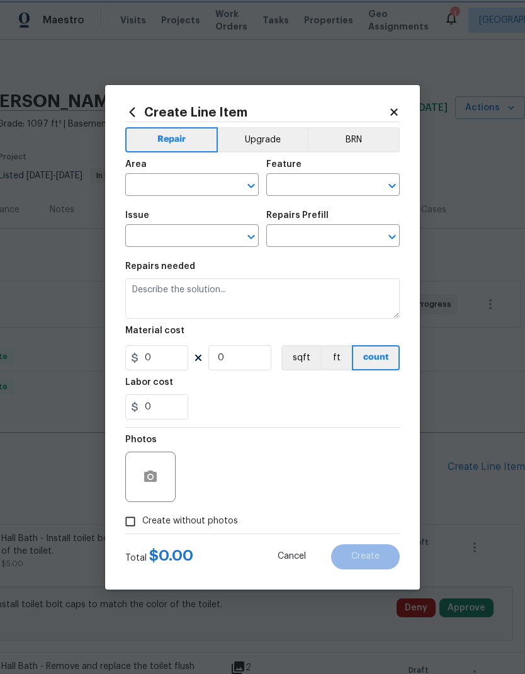
type input "1"
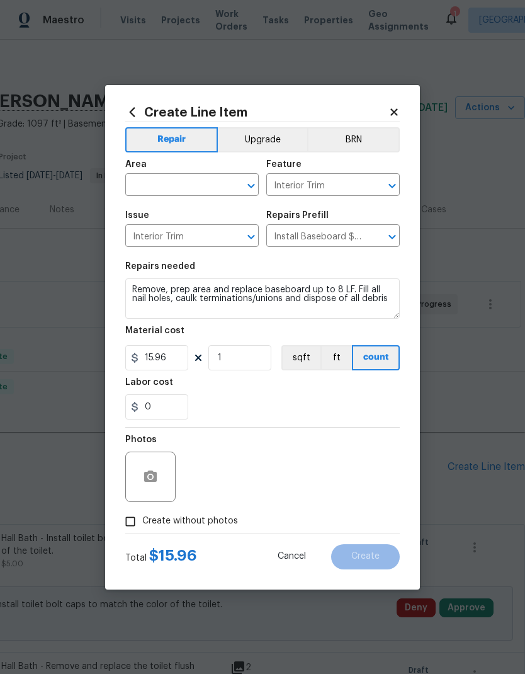
click at [209, 179] on input "text" at bounding box center [174, 186] width 98 height 20
click at [163, 212] on li "Bedroom" at bounding box center [191, 213] width 133 height 21
type input "Bedroom"
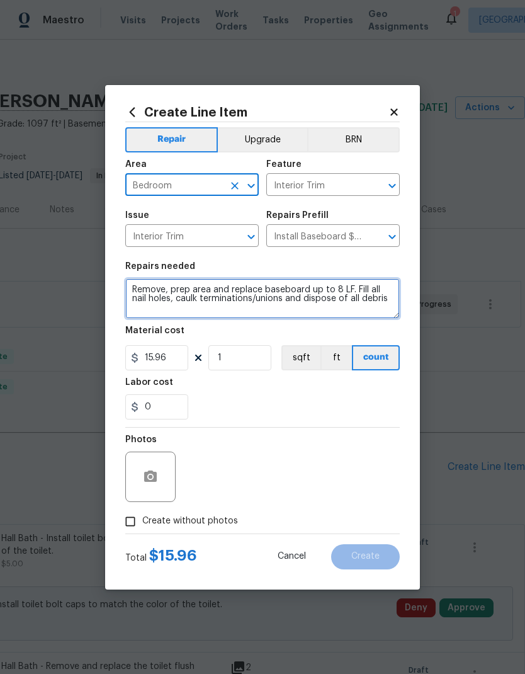
click at [138, 288] on textarea "Remove, prep area and replace baseboard up to 8 LF. Fill all nail holes, caulk …" at bounding box center [262, 298] width 274 height 40
click at [145, 285] on textarea "Remove, prep area and replace baseboard up to 8 LF. Fill all nail holes, caulk …" at bounding box center [262, 298] width 274 height 40
click at [144, 285] on textarea "Remove, prep area and replace baseboard up to 8 LF. Fill all nail holes, caulk …" at bounding box center [262, 298] width 274 height 40
click at [140, 293] on textarea "Remove, prep area and replace baseboard up to 8 LF. Fill all nail holes, caulk …" at bounding box center [262, 298] width 274 height 40
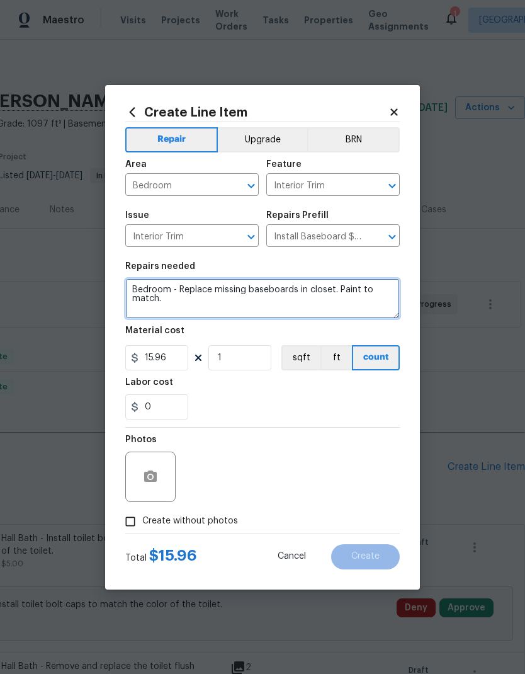
type textarea "Bedroom - Replace missing baseboards in closet. Paint to match."
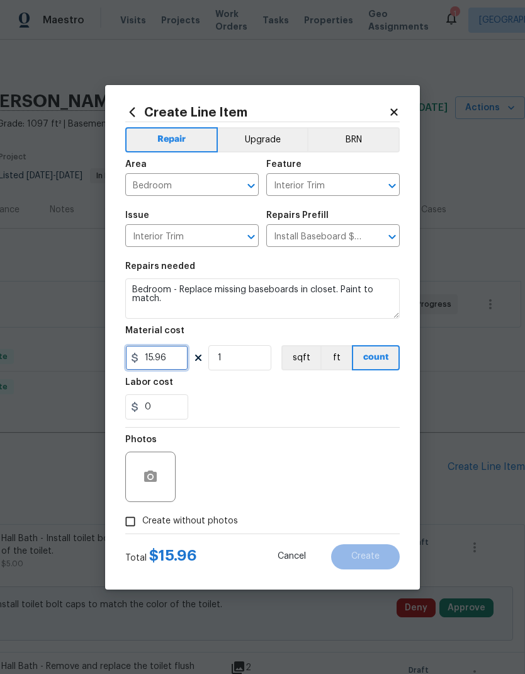
click at [167, 356] on input "15.96" at bounding box center [156, 357] width 63 height 25
type input "65"
click at [324, 392] on div "Labor cost" at bounding box center [262, 386] width 274 height 16
click at [149, 477] on circle "button" at bounding box center [151, 476] width 4 height 4
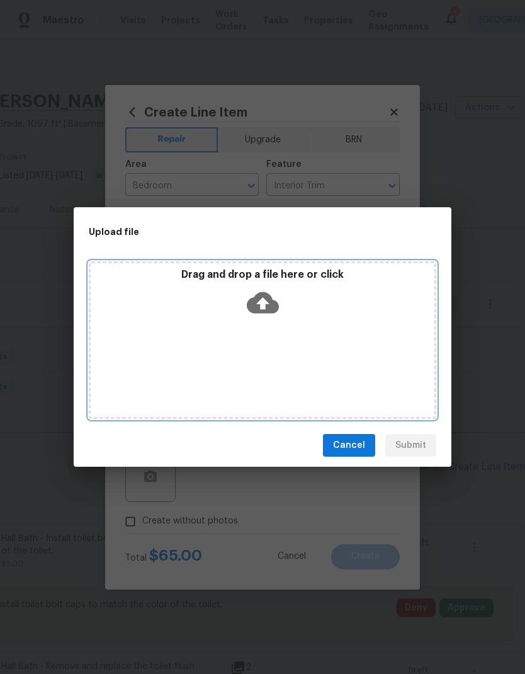
click at [268, 288] on icon at bounding box center [263, 302] width 32 height 32
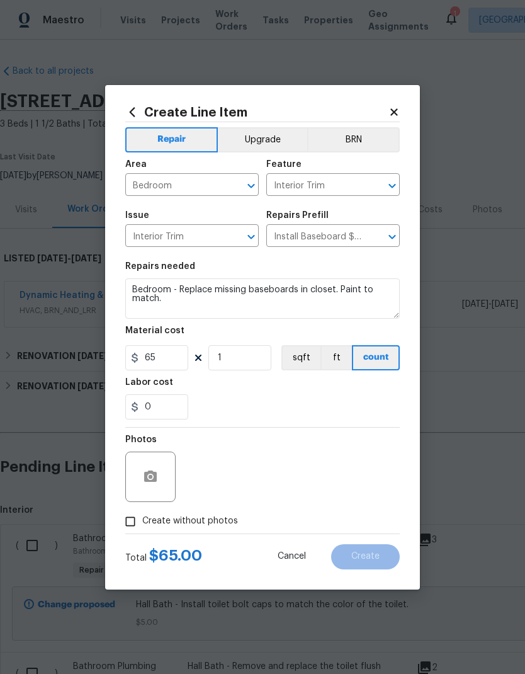
scroll to position [0, 186]
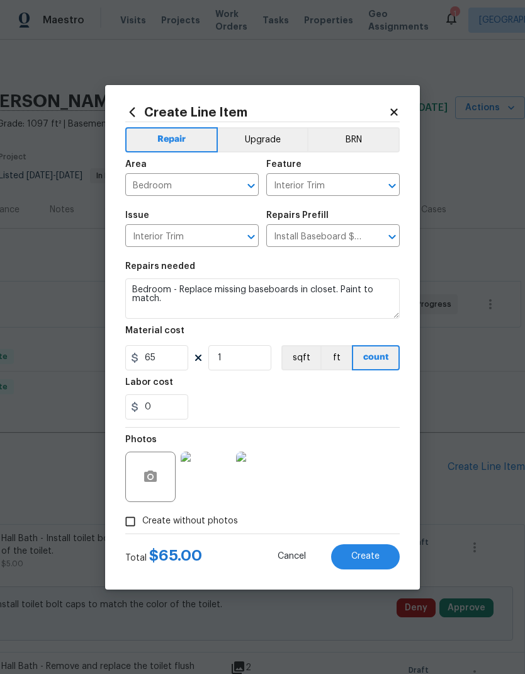
click at [378, 556] on span "Create" at bounding box center [365, 555] width 28 height 9
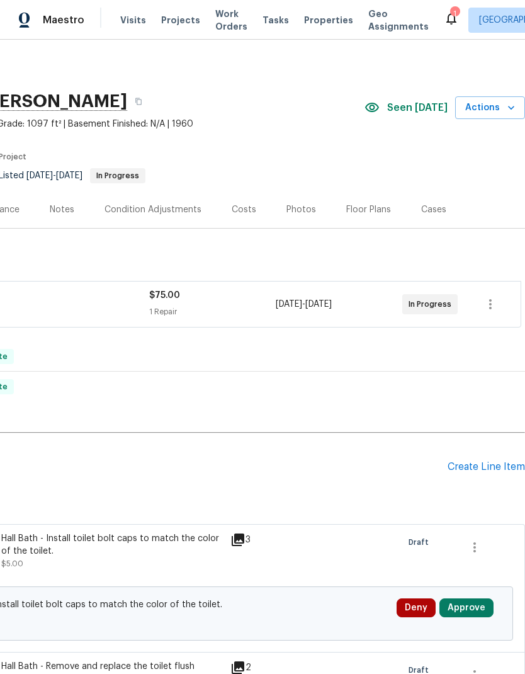
click at [492, 464] on div "Create Line Item" at bounding box center [486, 467] width 77 height 12
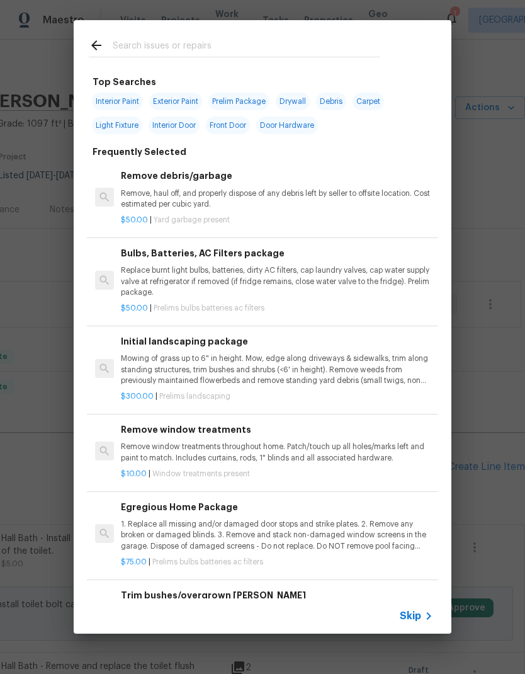
click at [235, 38] on input "text" at bounding box center [246, 47] width 267 height 19
type input "Thresh"
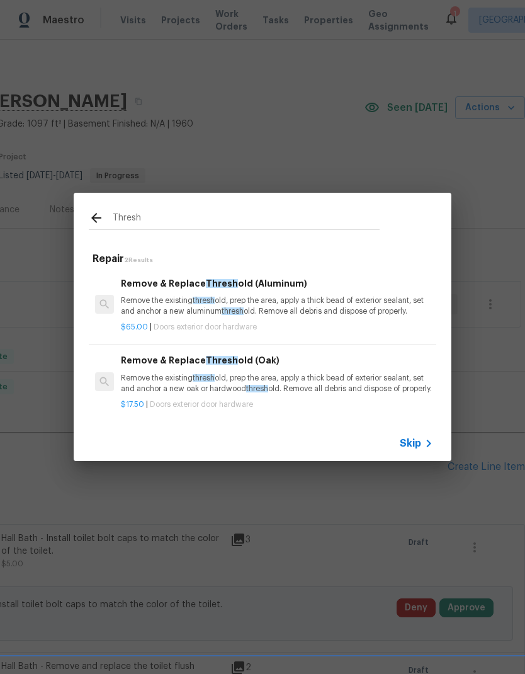
click at [329, 295] on p "Remove the existing thresh old, prep the area, apply a thick bead of exterior s…" at bounding box center [277, 305] width 312 height 21
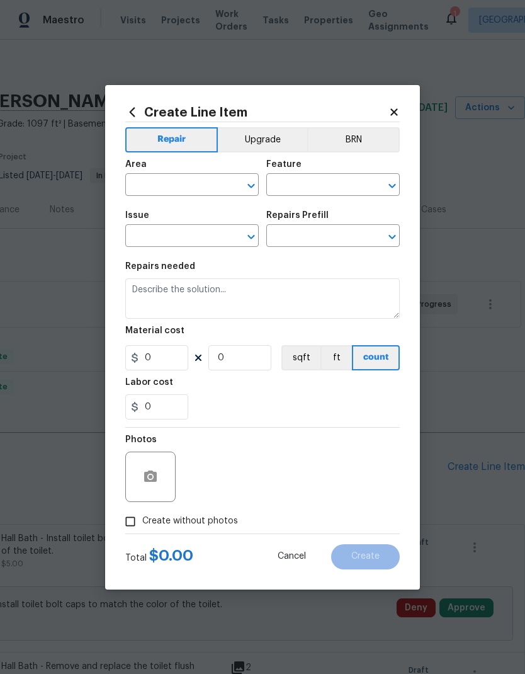
type input "Interior Door"
type input "Exterior Door Hardware"
type input "Remove & Replace Threshold (Aluminum) $65.00"
type textarea "Remove the existing threshold, prep the area, apply a thick bead of exterior se…"
type input "65"
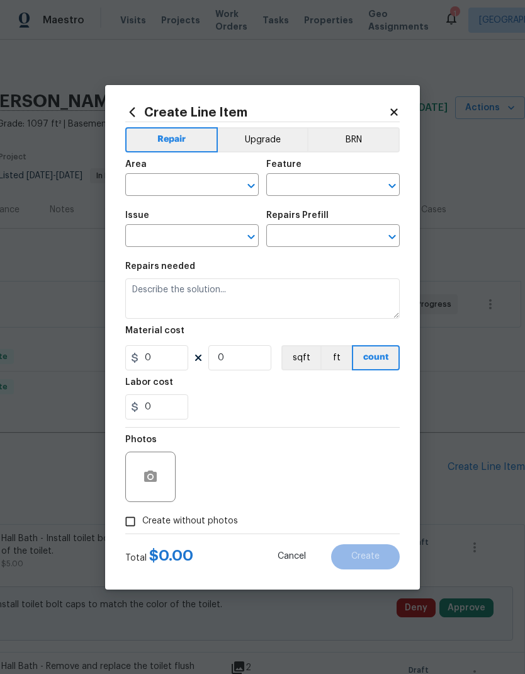
type input "1"
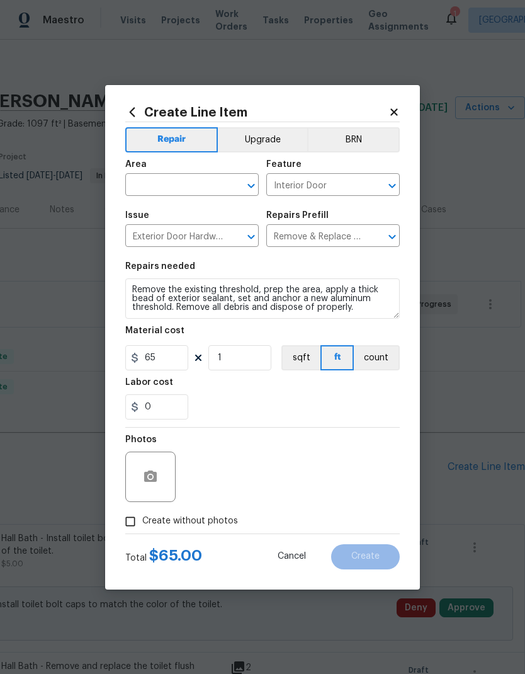
click at [205, 184] on input "text" at bounding box center [174, 186] width 98 height 20
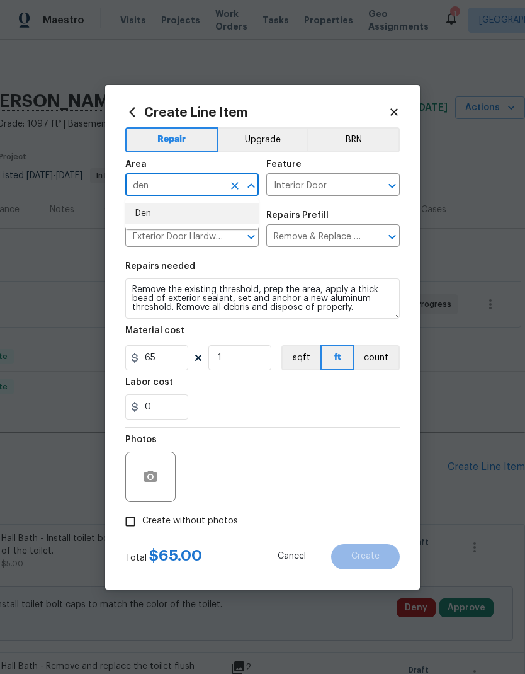
click at [161, 214] on li "Den" at bounding box center [191, 213] width 133 height 21
type input "Den"
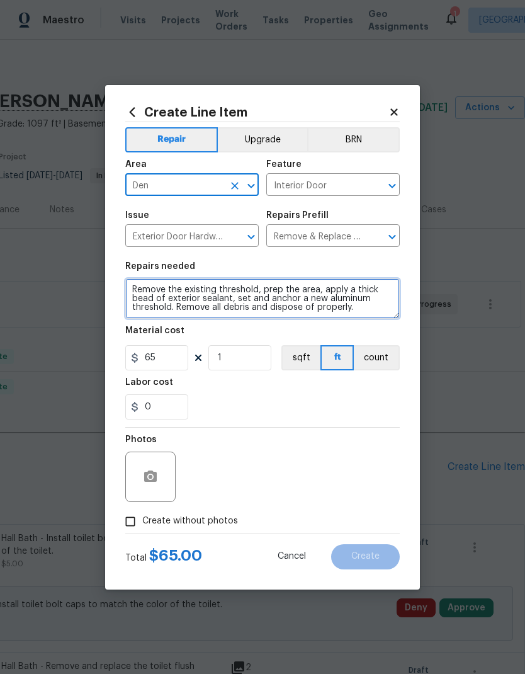
click at [135, 287] on textarea "Remove the existing threshold, prep the area, apply a thick bead of exterior se…" at bounding box center [262, 298] width 274 height 40
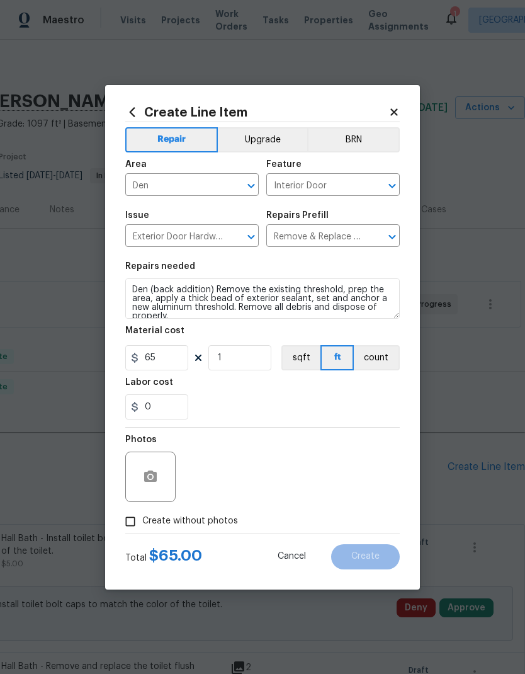
click at [375, 366] on button "count" at bounding box center [377, 357] width 46 height 25
click at [155, 468] on button "button" at bounding box center [150, 476] width 30 height 30
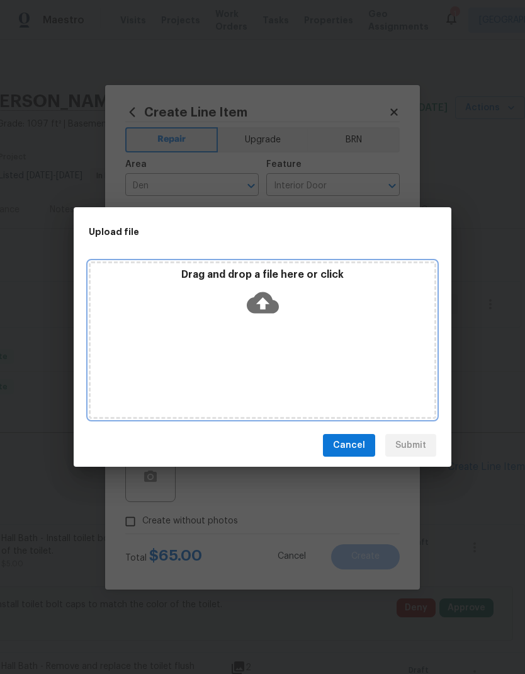
click at [263, 300] on icon at bounding box center [263, 302] width 32 height 32
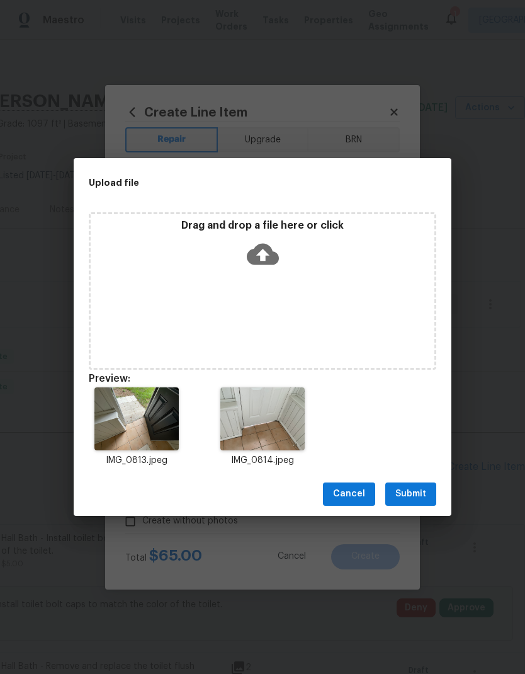
click at [419, 490] on span "Submit" at bounding box center [410, 494] width 31 height 16
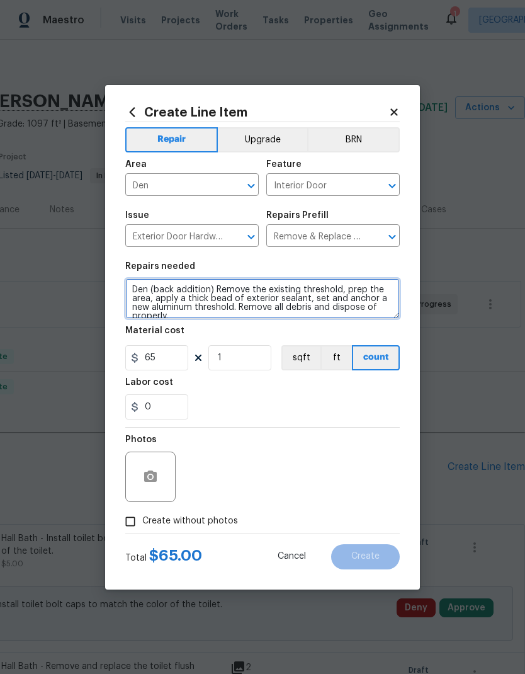
click at [215, 290] on textarea "Den (back addition) Remove the existing threshold, prep the area, apply a thick…" at bounding box center [262, 298] width 274 height 40
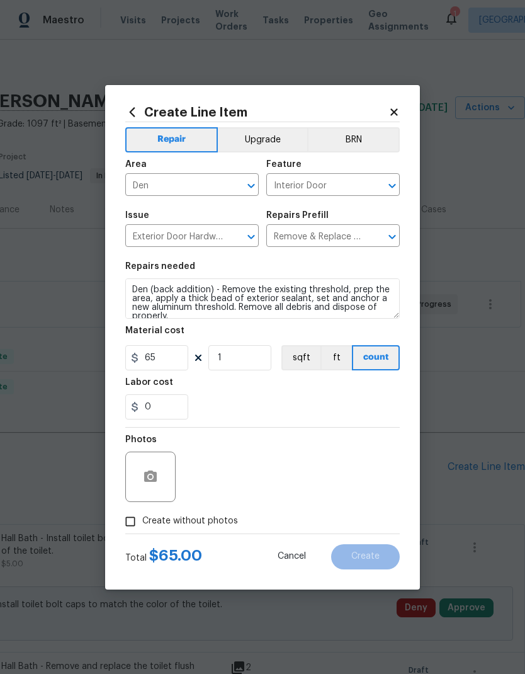
click at [300, 397] on div "0" at bounding box center [262, 406] width 274 height 25
click at [302, 288] on textarea "Den (back addition) - Remove the existing threshold, prep the area, apply a thi…" at bounding box center [262, 298] width 274 height 40
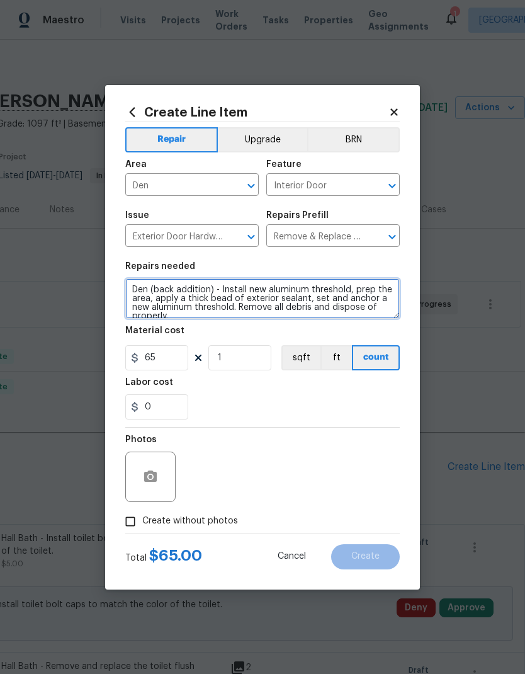
click at [384, 309] on textarea "Den (back addition) - Install new aluminum threshold, prep the area, apply a th…" at bounding box center [262, 298] width 274 height 40
type textarea "Den (back addition) - Install new aluminum threshold, prep the area, apply a th…"
click at [320, 392] on div "Labor cost" at bounding box center [262, 386] width 274 height 16
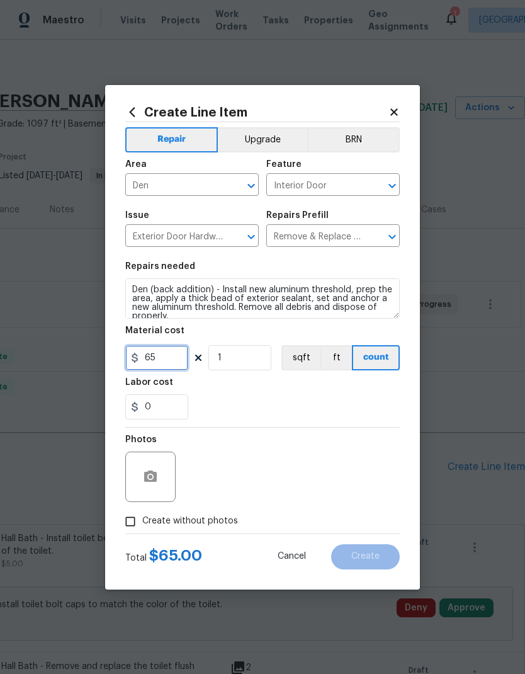
click at [169, 354] on input "65" at bounding box center [156, 357] width 63 height 25
type input "65"
click at [348, 391] on div "Labor cost" at bounding box center [262, 386] width 274 height 16
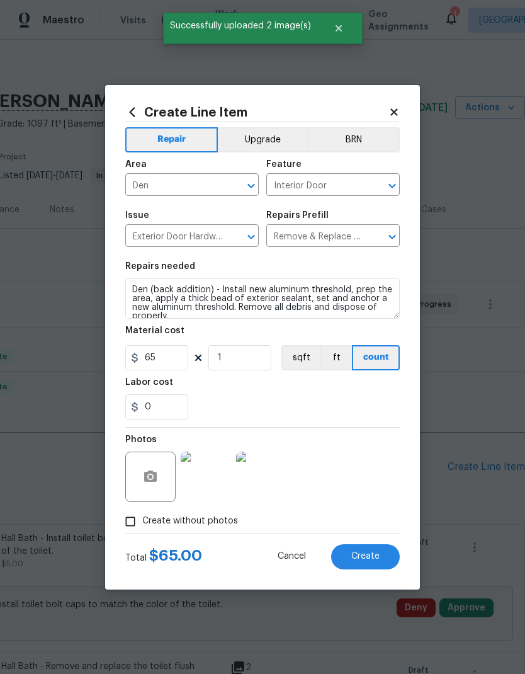
click at [373, 557] on span "Create" at bounding box center [365, 555] width 28 height 9
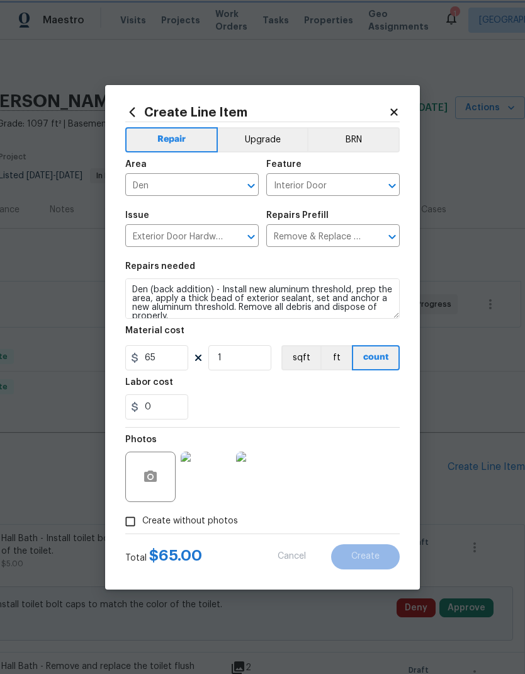
type input "0"
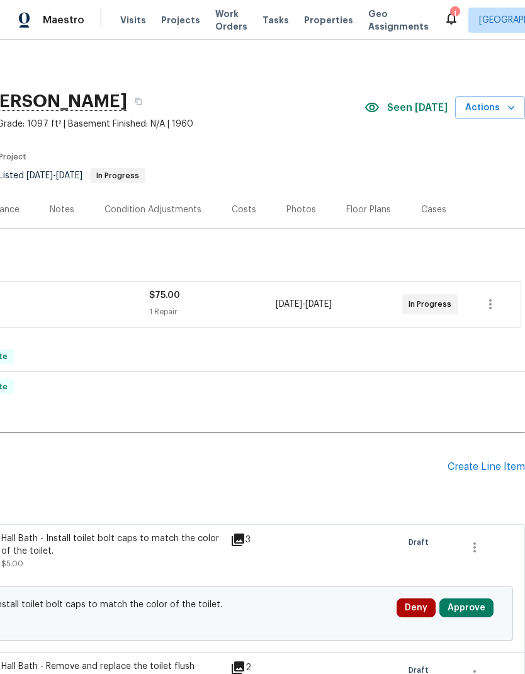
click at [501, 466] on div "Create Line Item" at bounding box center [486, 467] width 77 height 12
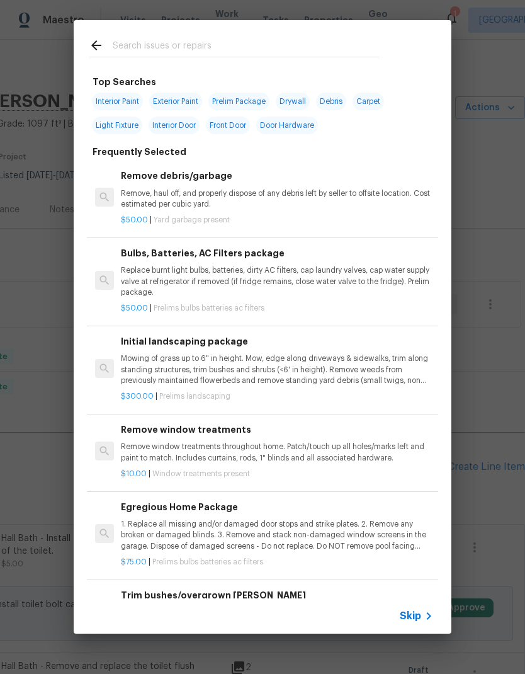
click at [231, 44] on input "text" at bounding box center [246, 47] width 267 height 19
type input "Window"
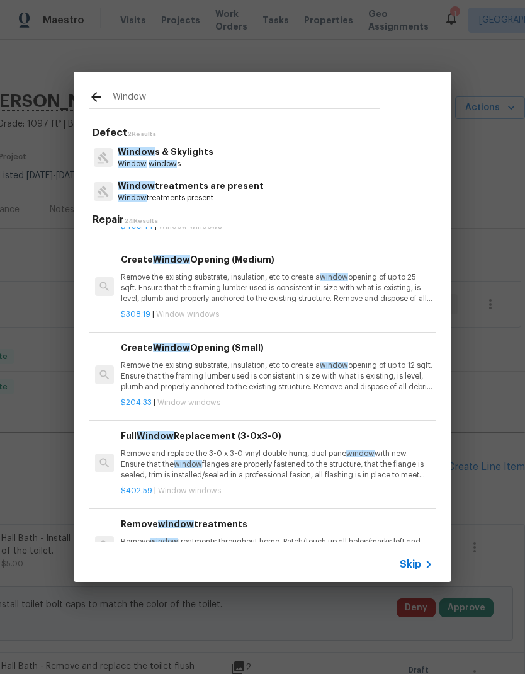
scroll to position [74, 0]
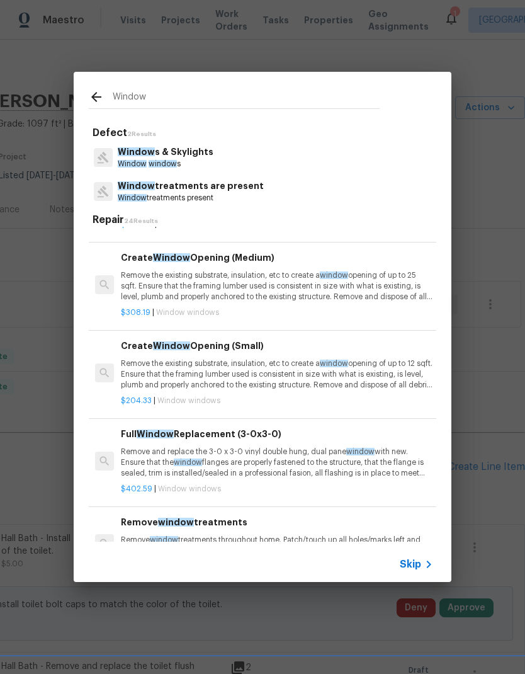
click at [289, 363] on p "Remove the existing substrate, insulation, etc to create a window opening of up…" at bounding box center [277, 374] width 312 height 32
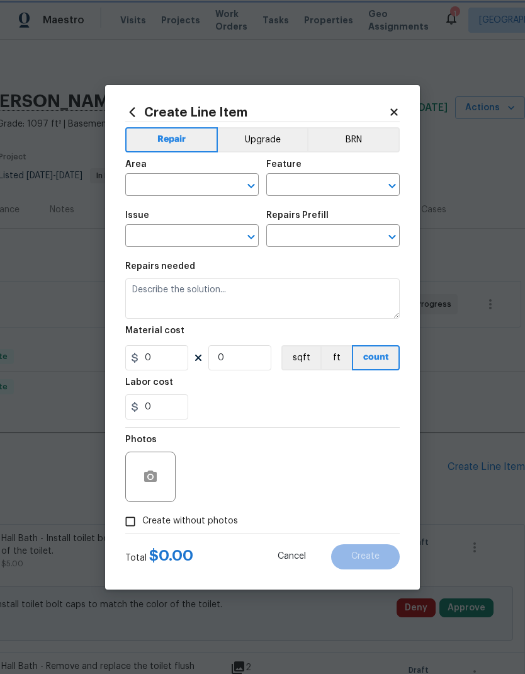
type input "Windows & Skylights"
type textarea "Remove the existing substrate, insulation, etc to create a window opening of up…"
type input "1"
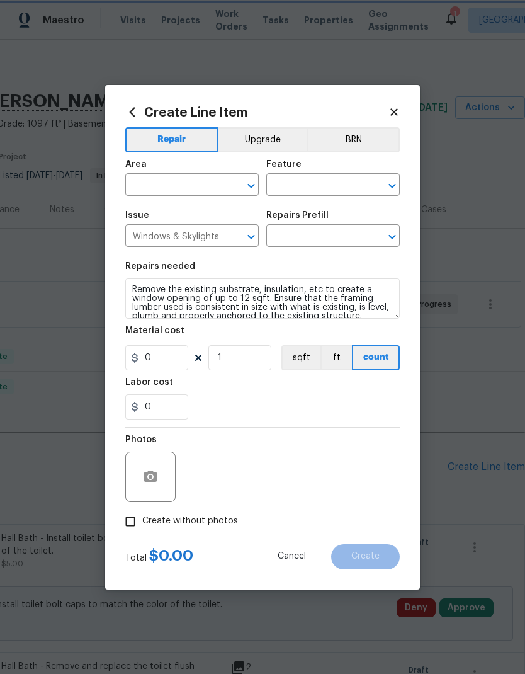
type input "Create Window Opening (Small) $204.33"
type input "204.33"
click at [229, 180] on icon "Clear" at bounding box center [235, 185] width 13 height 13
click at [185, 213] on li "Den" at bounding box center [191, 213] width 133 height 21
type input "Den"
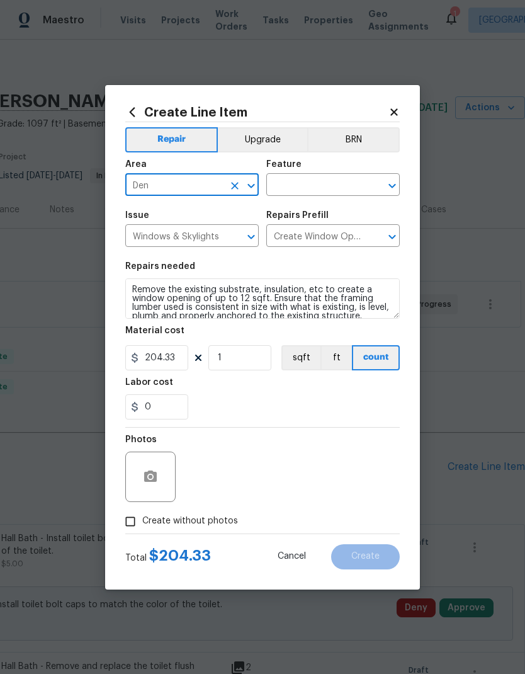
click at [364, 183] on input "text" at bounding box center [315, 186] width 98 height 20
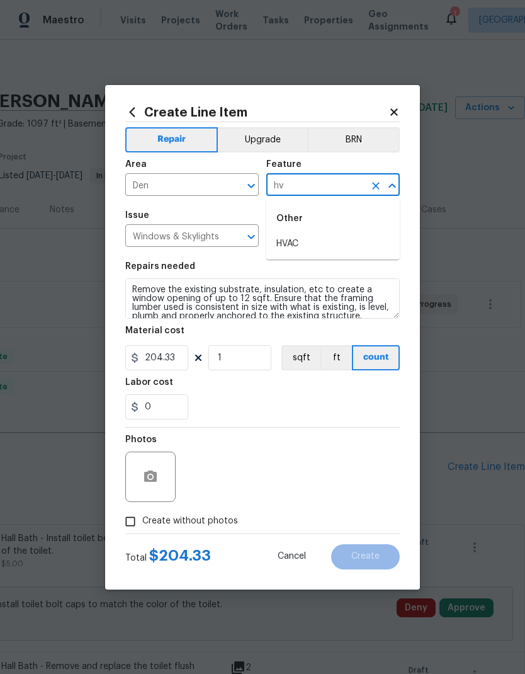
click at [305, 250] on li "HVAC" at bounding box center [332, 244] width 133 height 21
type input "HVAC"
click at [337, 238] on input "Create Window Opening (Small) $204.33" at bounding box center [315, 237] width 98 height 20
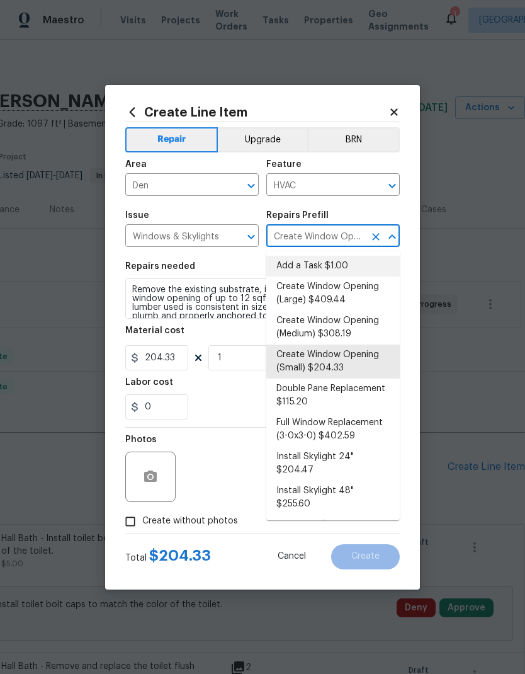
click at [337, 261] on li "Add a Task $1.00" at bounding box center [332, 266] width 133 height 21
type input "Add a Task $1.00"
type textarea "HPM to detail"
type input "1"
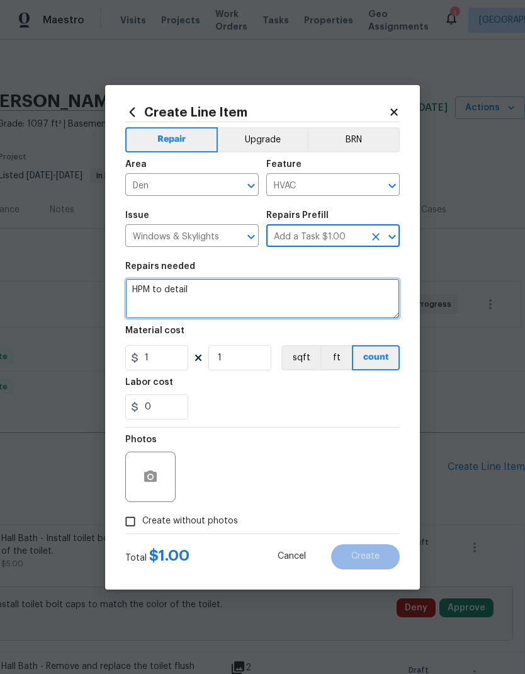
click at [155, 296] on textarea "HPM to detail" at bounding box center [262, 298] width 274 height 40
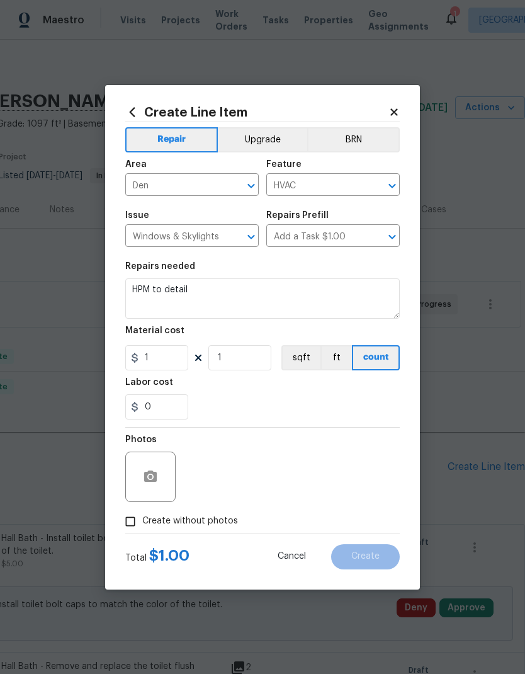
click at [271, 399] on div "0" at bounding box center [262, 406] width 274 height 25
click at [155, 469] on button "button" at bounding box center [150, 476] width 30 height 30
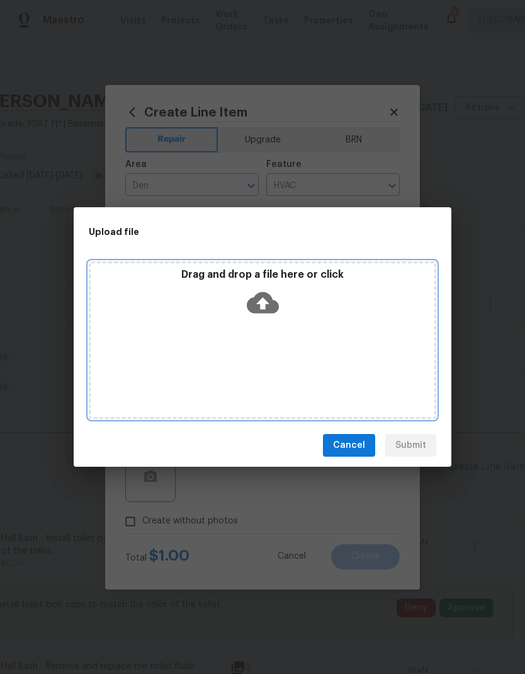
click at [261, 302] on icon at bounding box center [263, 302] width 32 height 32
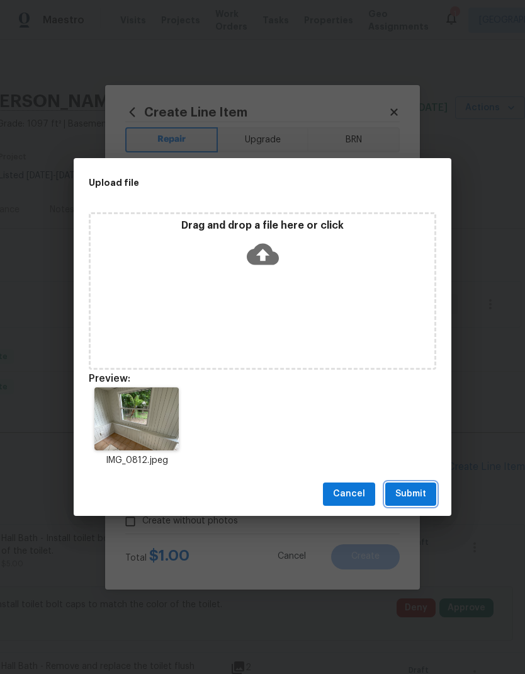
click at [424, 498] on span "Submit" at bounding box center [410, 494] width 31 height 16
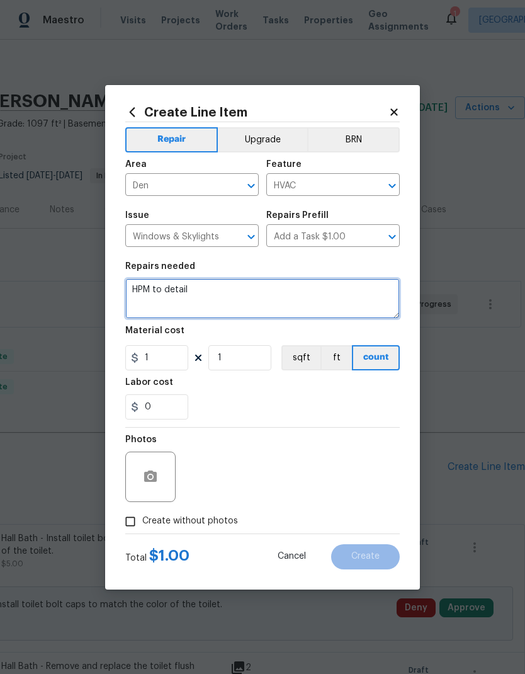
click at [149, 283] on textarea "HPM to detail" at bounding box center [262, 298] width 274 height 40
click at [148, 286] on textarea "HPM to detail" at bounding box center [262, 298] width 274 height 40
click at [143, 286] on textarea "HPM to detail" at bounding box center [262, 298] width 274 height 40
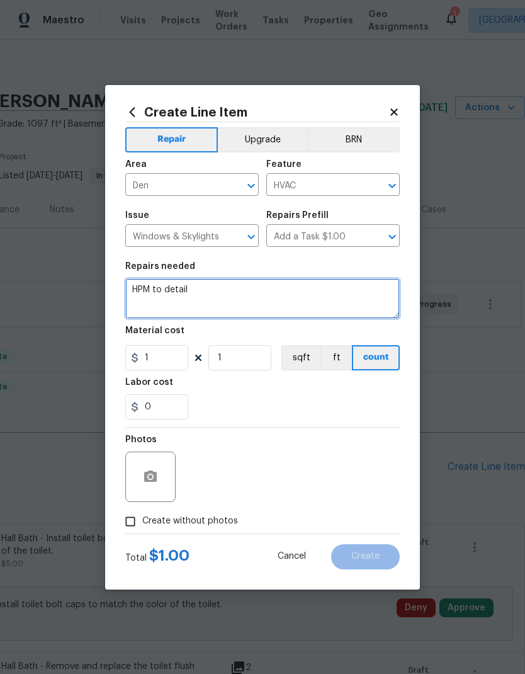
click at [135, 296] on textarea "HPM to detail" at bounding box center [262, 298] width 274 height 40
type textarea "Install new window AC unit to den (back addition)."
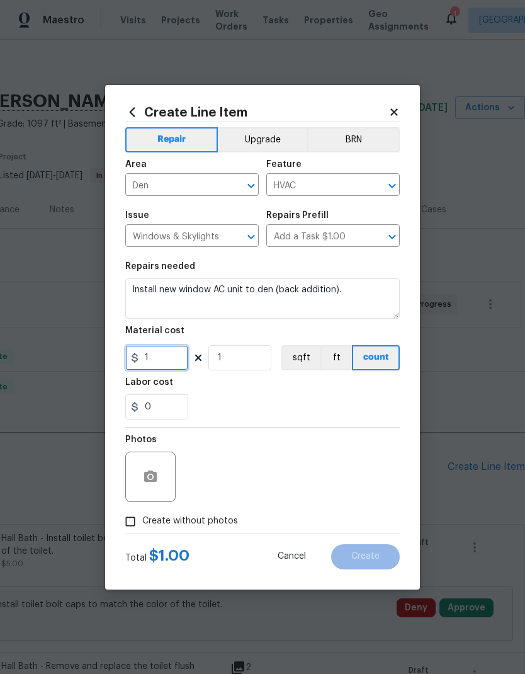
click at [169, 358] on input "1" at bounding box center [156, 357] width 63 height 25
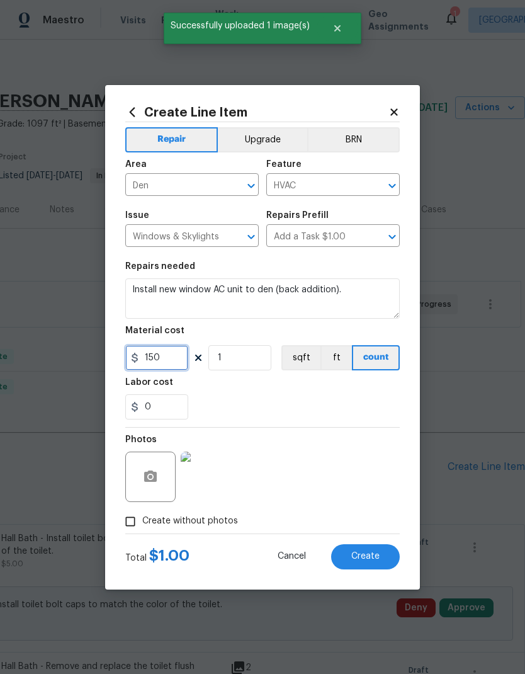
type input "150"
click at [330, 403] on div "Repair Upgrade BRN Area Den ​ Feature HVAC ​ Issue Windows & Skylights ​ Repair…" at bounding box center [262, 327] width 274 height 411
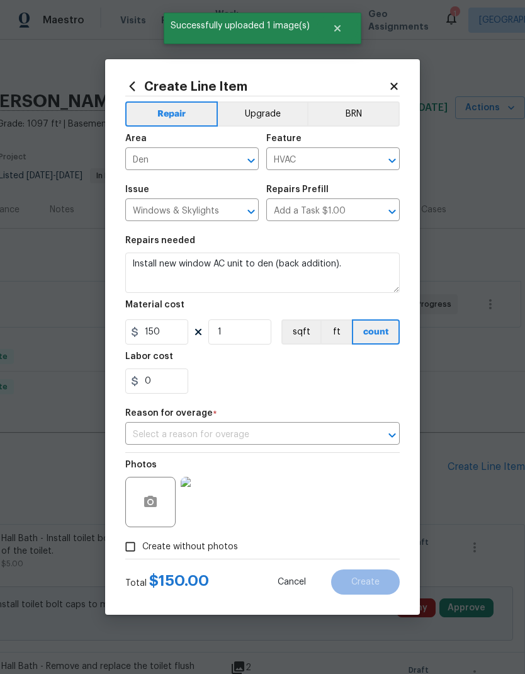
click at [308, 436] on input "text" at bounding box center [244, 435] width 239 height 20
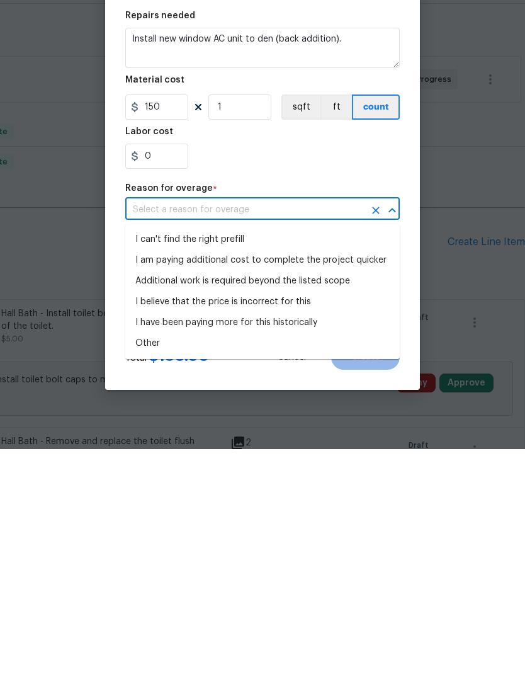
click at [263, 454] on li "I can't find the right prefill" at bounding box center [262, 464] width 274 height 21
type input "I can't find the right prefill"
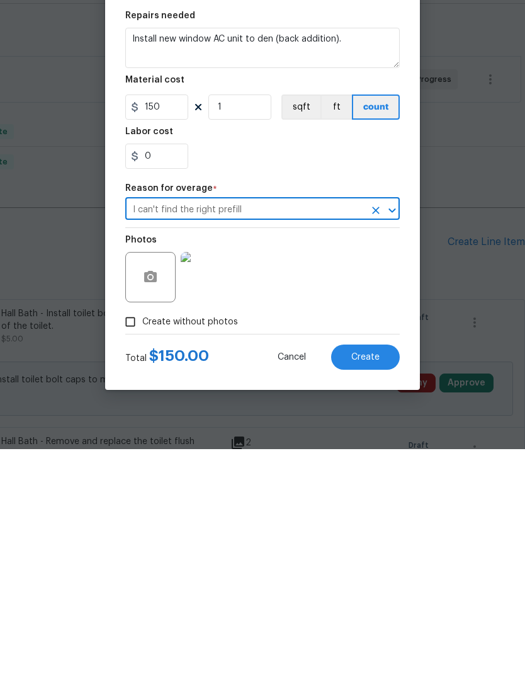
click at [381, 534] on div "Create without photos" at bounding box center [262, 546] width 274 height 24
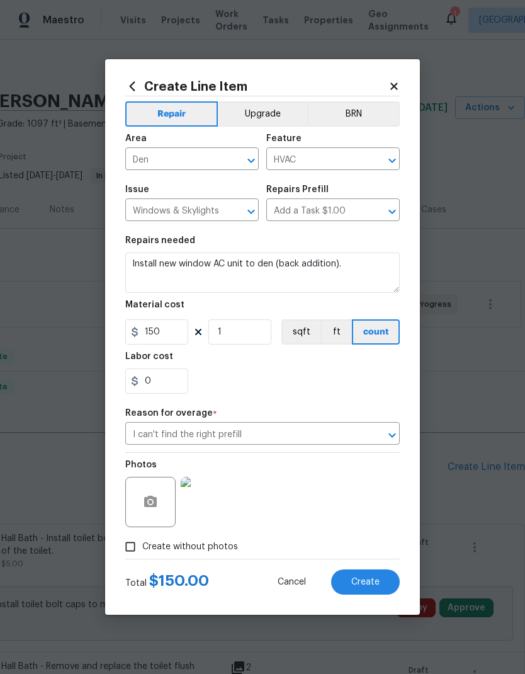
click at [375, 584] on span "Create" at bounding box center [365, 581] width 28 height 9
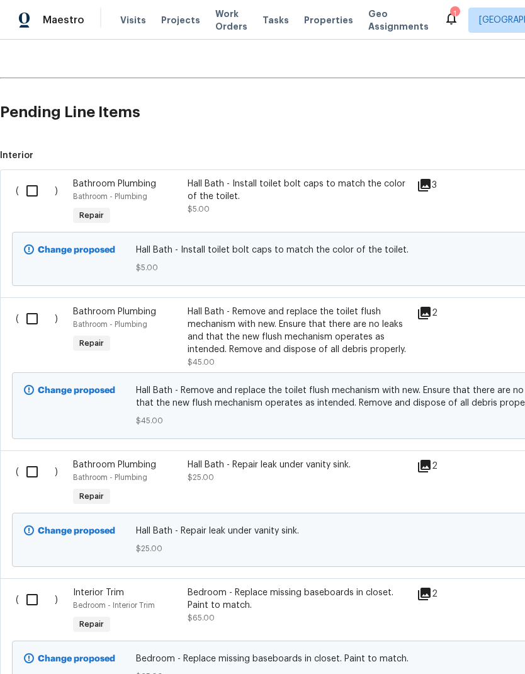
scroll to position [354, 0]
click at [35, 178] on input "checkbox" at bounding box center [37, 191] width 36 height 26
checkbox input "true"
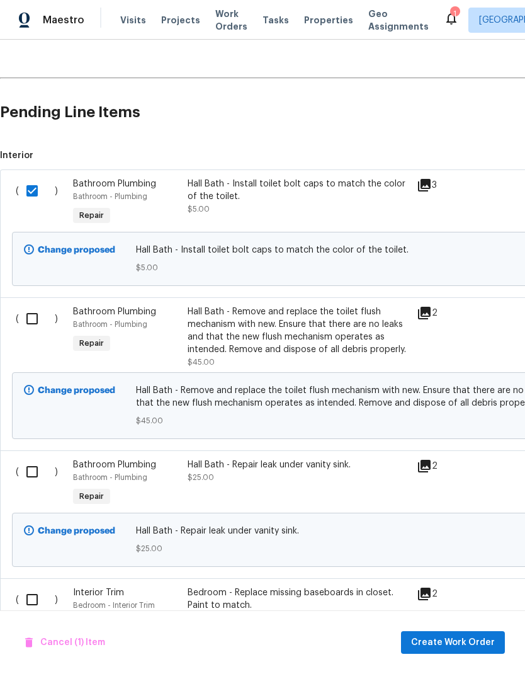
click at [30, 305] on input "checkbox" at bounding box center [37, 318] width 36 height 26
checkbox input "true"
click at [31, 458] on input "checkbox" at bounding box center [37, 471] width 36 height 26
checkbox input "true"
click at [30, 586] on input "checkbox" at bounding box center [37, 599] width 36 height 26
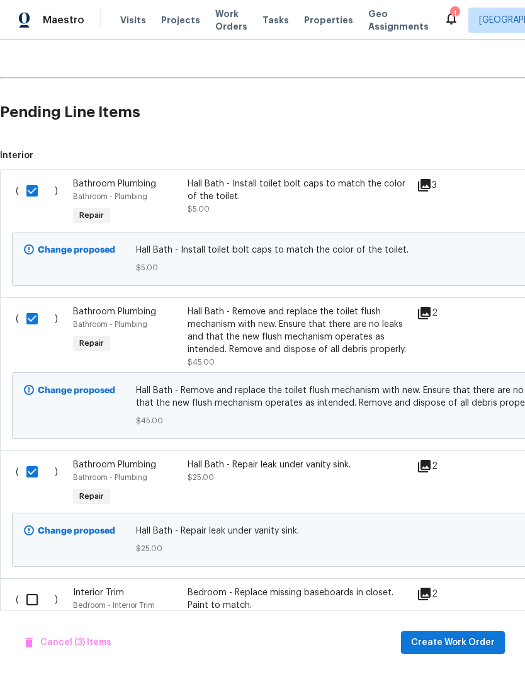
checkbox input "true"
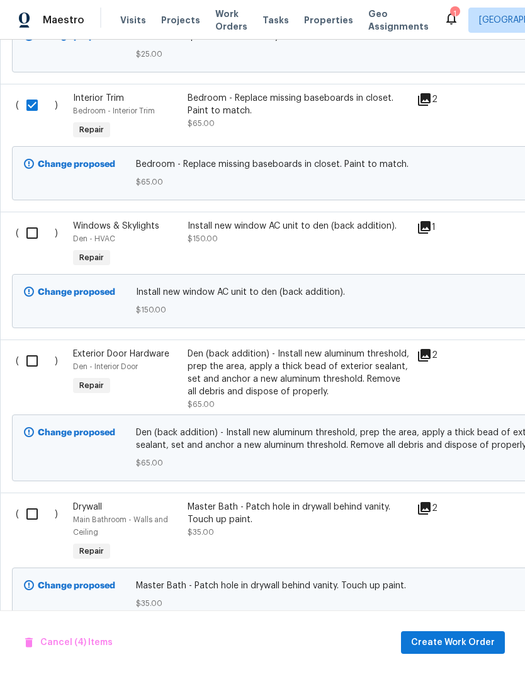
scroll to position [848, 0]
click at [33, 220] on input "checkbox" at bounding box center [37, 233] width 36 height 26
checkbox input "true"
click at [31, 348] on input "checkbox" at bounding box center [37, 361] width 36 height 26
checkbox input "true"
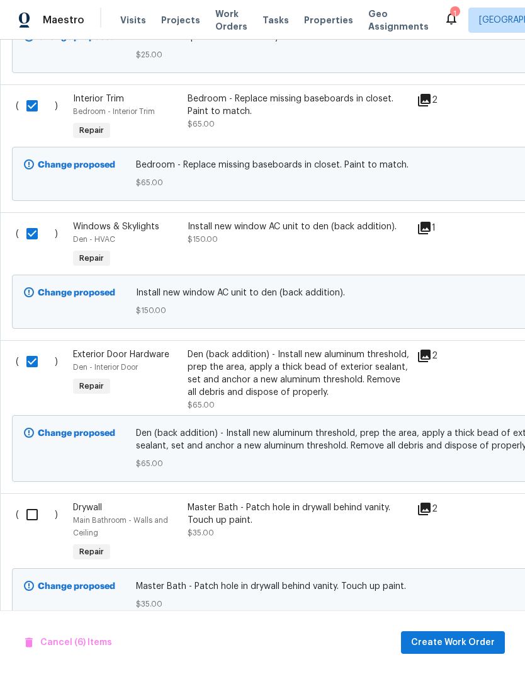
click at [31, 501] on input "checkbox" at bounding box center [37, 514] width 36 height 26
checkbox input "true"
click at [477, 640] on span "Create Work Order" at bounding box center [453, 643] width 84 height 16
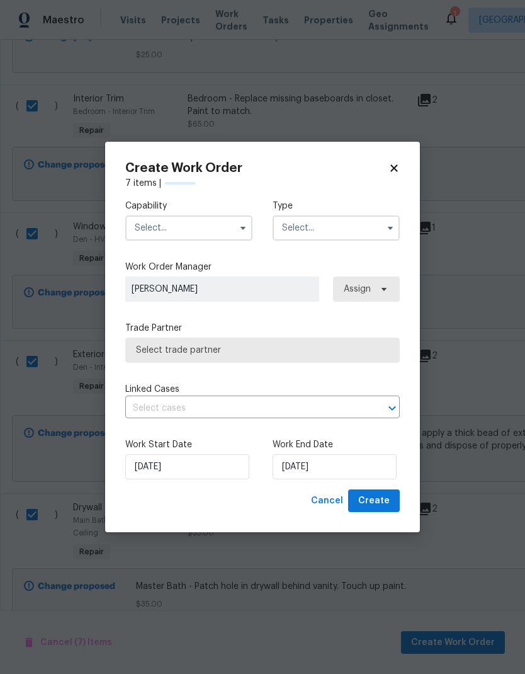
checkbox input "false"
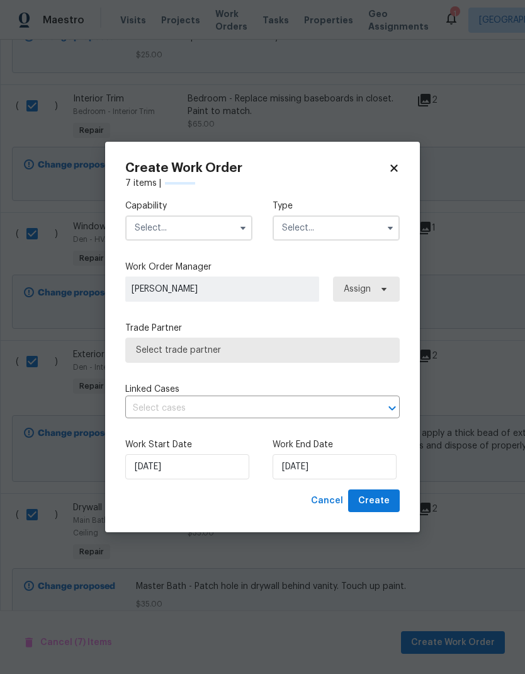
checkbox input "false"
click at [216, 232] on input "text" at bounding box center [188, 227] width 127 height 25
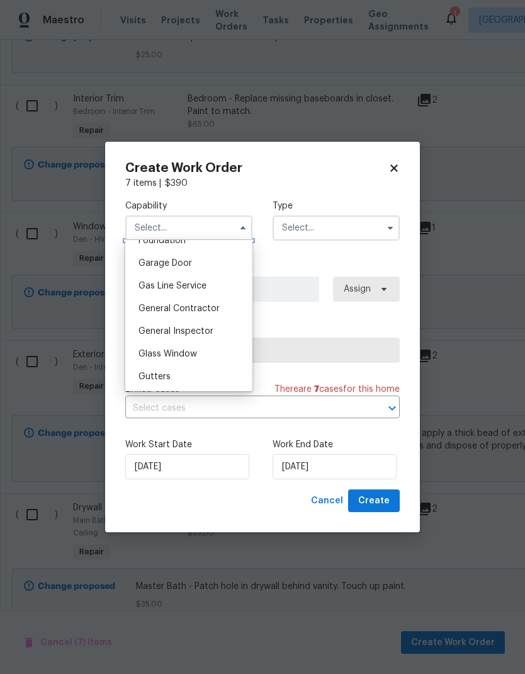
scroll to position [548, 0]
click at [211, 307] on span "General Contractor" at bounding box center [178, 307] width 81 height 9
type input "General Contractor"
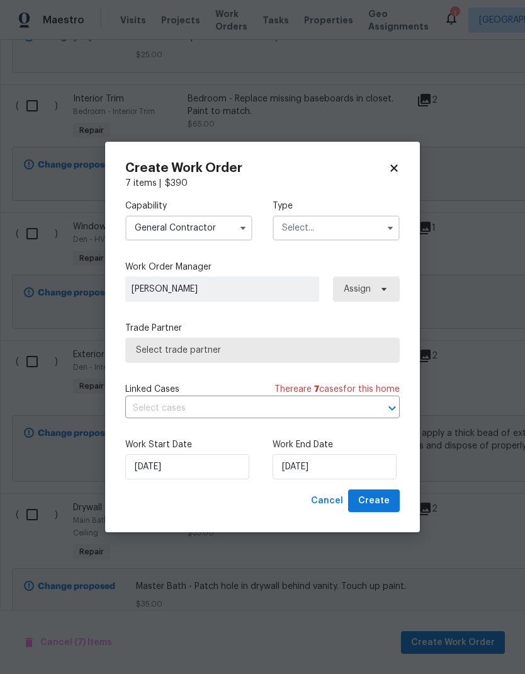
click at [363, 231] on input "text" at bounding box center [336, 227] width 127 height 25
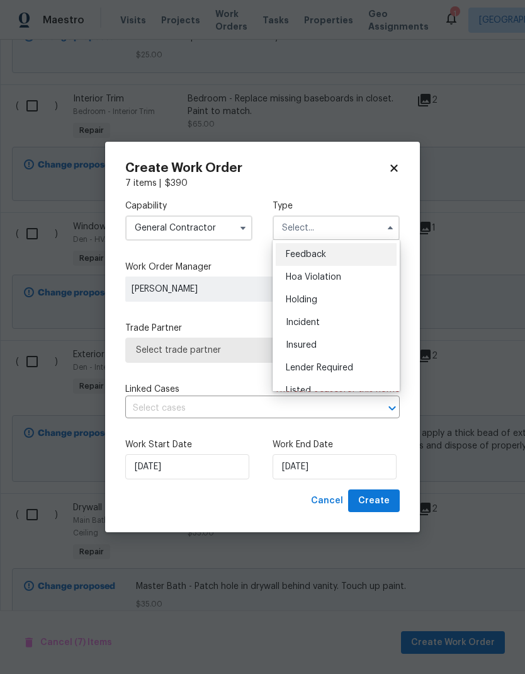
click at [354, 383] on div "Listed" at bounding box center [336, 390] width 121 height 23
type input "Listed"
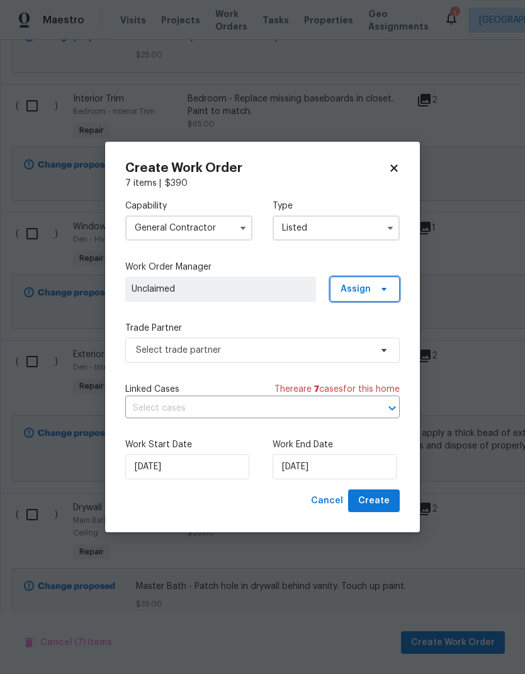
click at [388, 286] on icon at bounding box center [384, 289] width 10 height 10
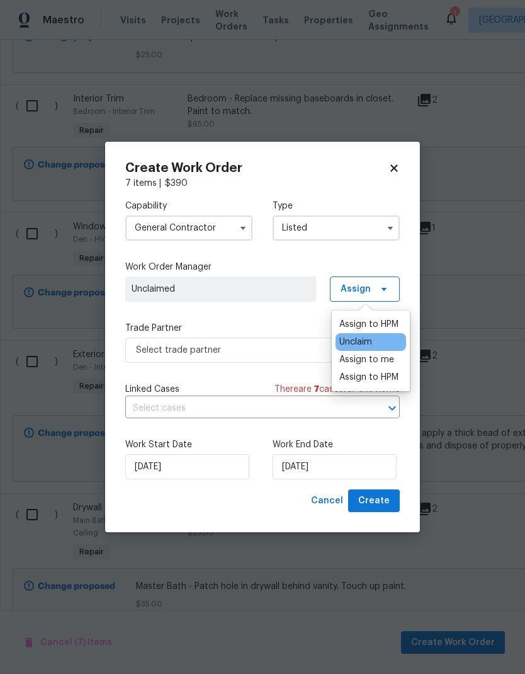
click at [392, 365] on div "Assign to me" at bounding box center [366, 359] width 55 height 13
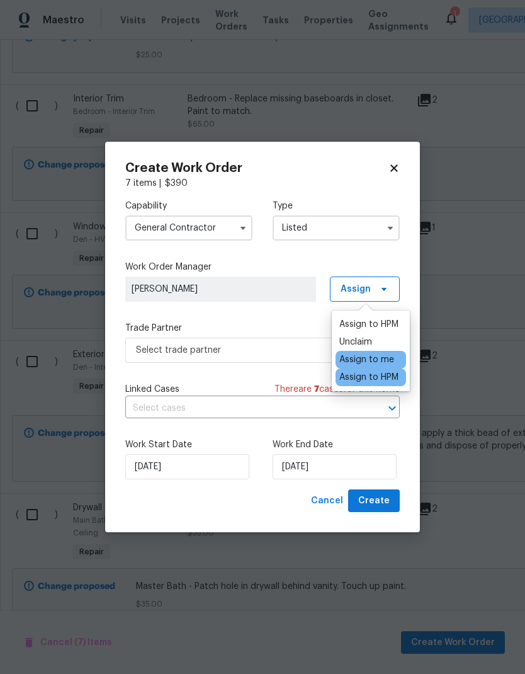
click at [289, 318] on div "Capability General Contractor Type Listed Work Order Manager Austin Jones Assig…" at bounding box center [262, 339] width 274 height 300
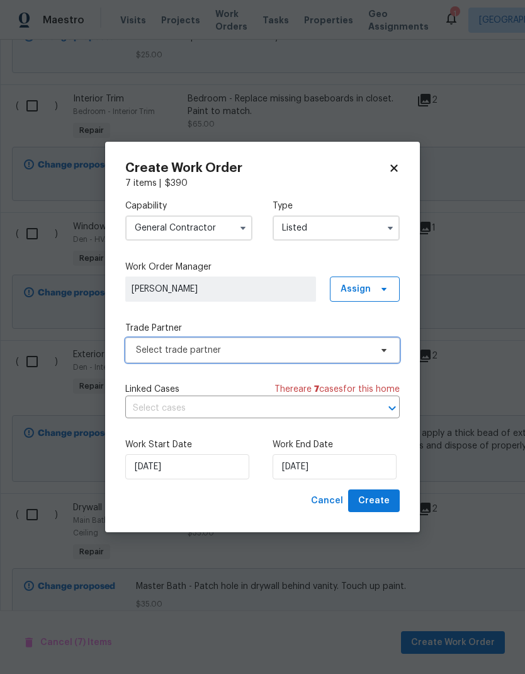
click at [327, 340] on span "Select trade partner" at bounding box center [262, 349] width 274 height 25
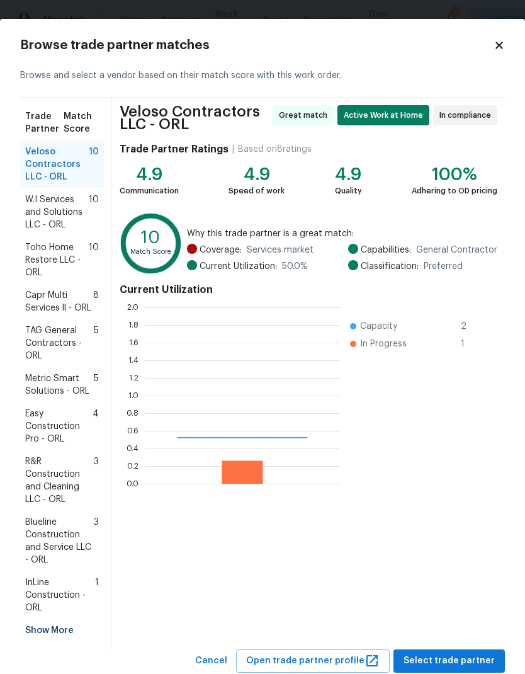
scroll to position [176, 195]
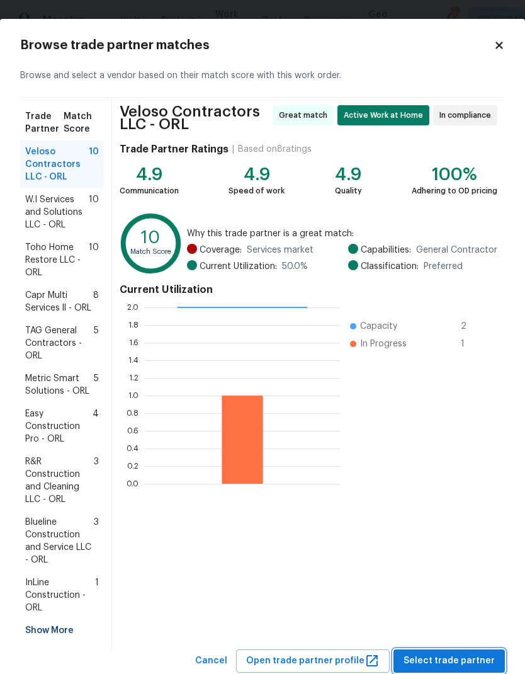
click at [481, 653] on span "Select trade partner" at bounding box center [449, 661] width 91 height 16
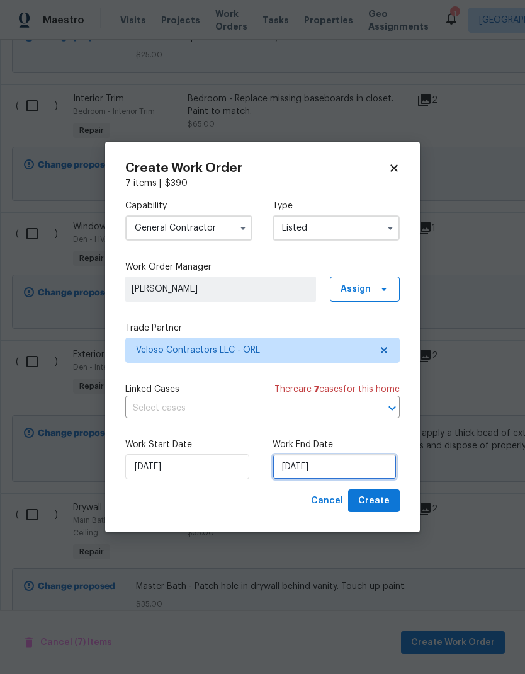
click at [359, 470] on input "9/3/2025" at bounding box center [335, 466] width 124 height 25
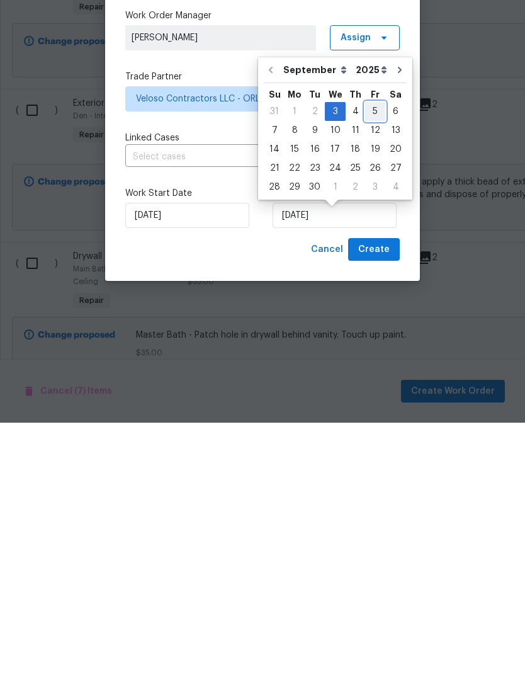
click at [375, 354] on div "5" at bounding box center [375, 363] width 20 height 18
type input "9/5/2025"
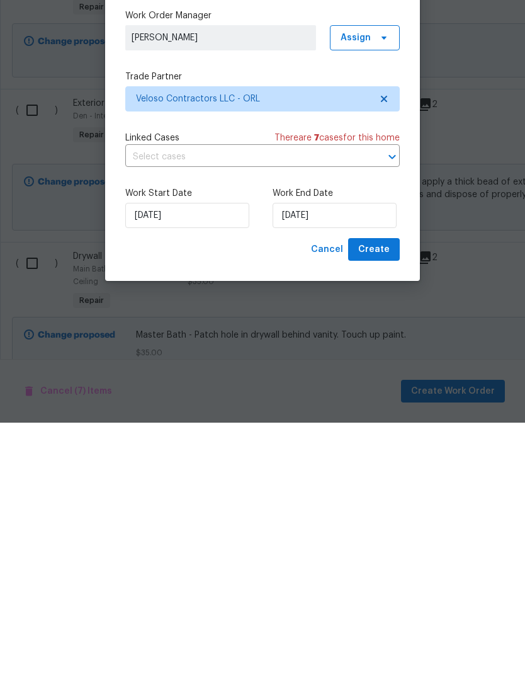
scroll to position [50, 0]
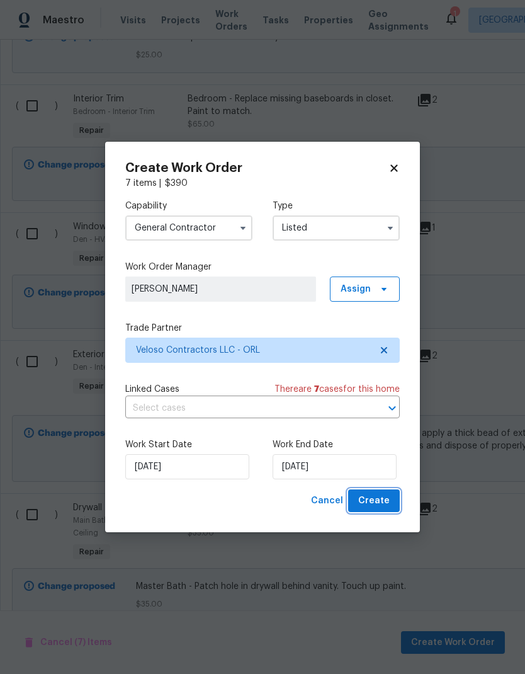
click at [383, 500] on span "Create" at bounding box center [373, 501] width 31 height 16
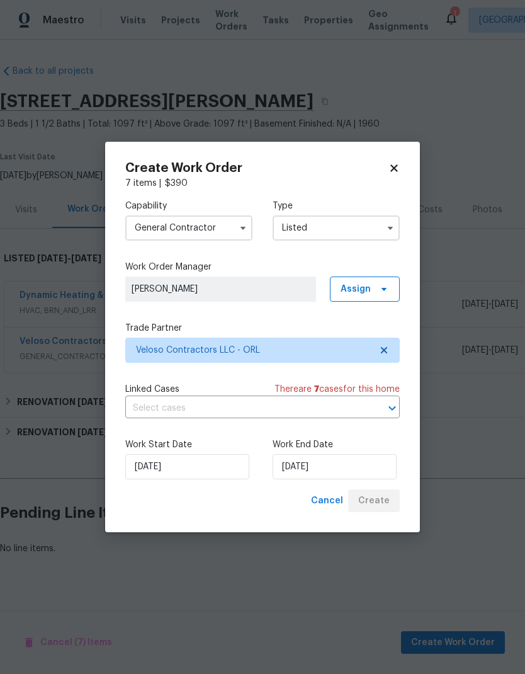
scroll to position [0, 0]
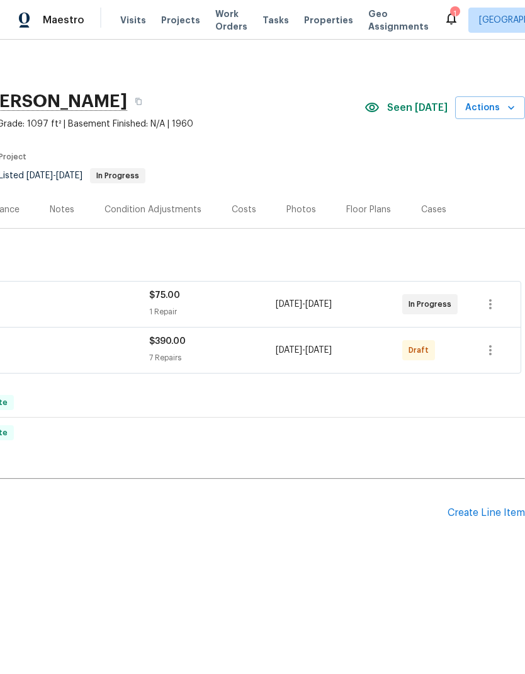
scroll to position [0, 186]
click at [499, 353] on button "button" at bounding box center [490, 350] width 30 height 30
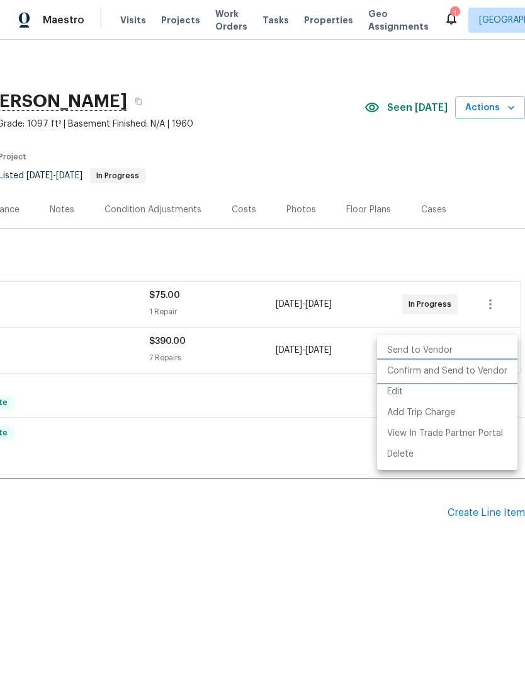
click at [488, 373] on li "Confirm and Send to Vendor" at bounding box center [447, 371] width 140 height 21
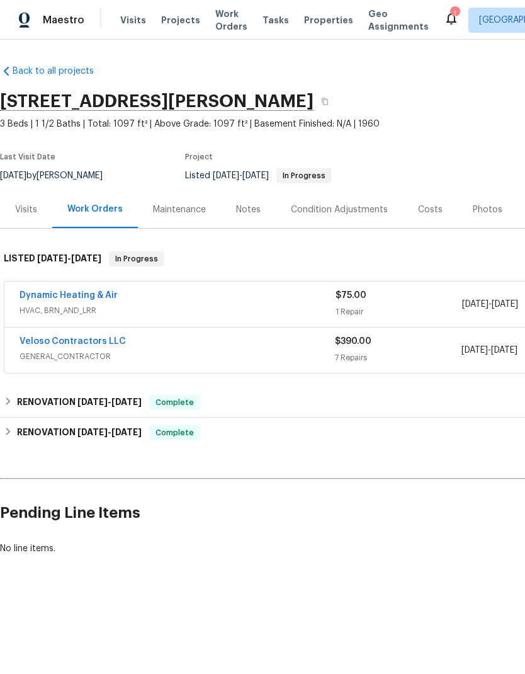
click at [98, 337] on link "Veloso Contractors LLC" at bounding box center [73, 341] width 106 height 9
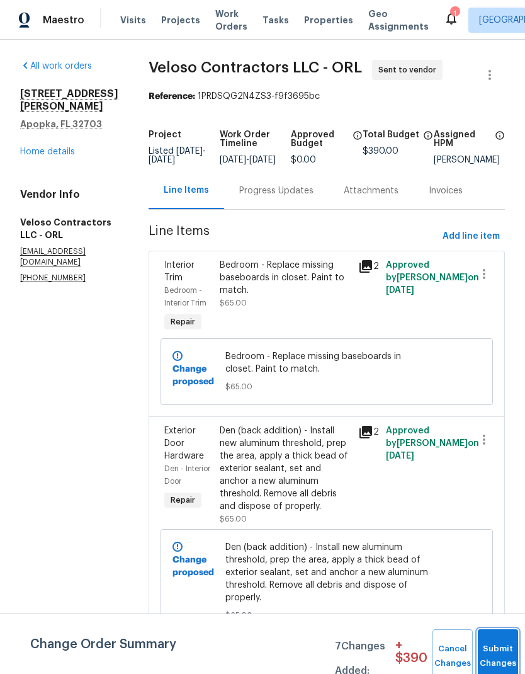
click at [497, 643] on button "Submit Changes" at bounding box center [498, 656] width 40 height 54
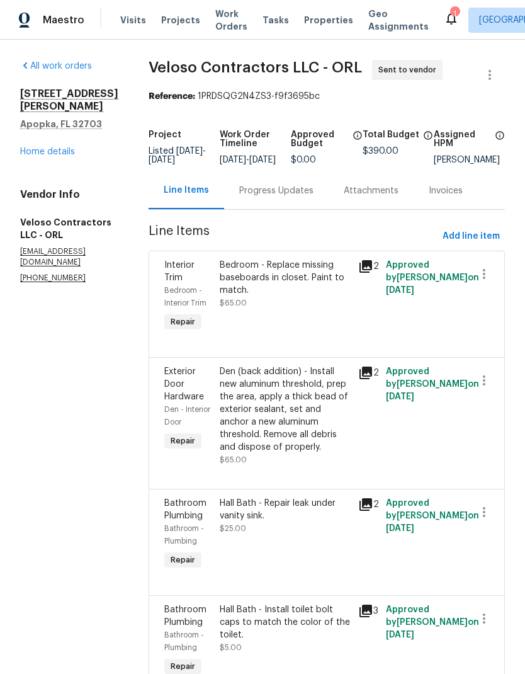
click at [52, 131] on div "1207 Helen St Apopka, FL 32703 Home details" at bounding box center [69, 123] width 98 height 71
click at [57, 147] on link "Home details" at bounding box center [47, 151] width 55 height 9
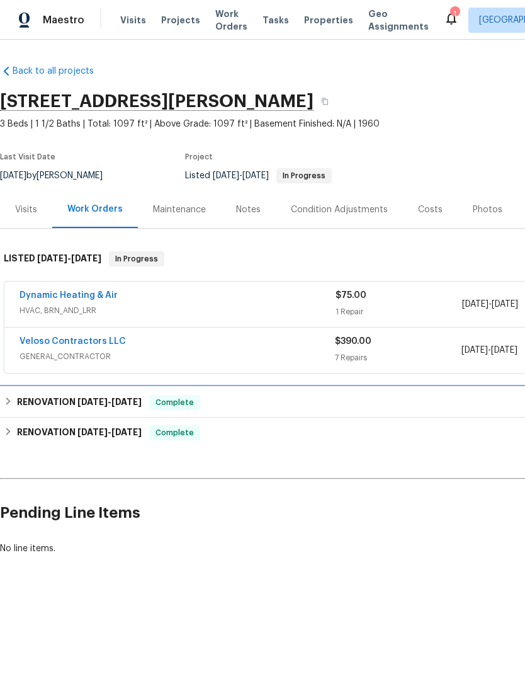
click at [140, 402] on span "[DATE]" at bounding box center [126, 401] width 30 height 9
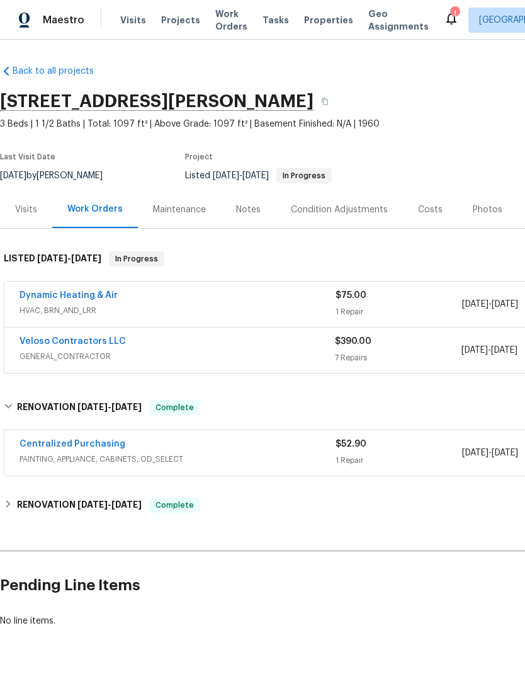
click at [105, 444] on link "Centralized Purchasing" at bounding box center [73, 443] width 106 height 9
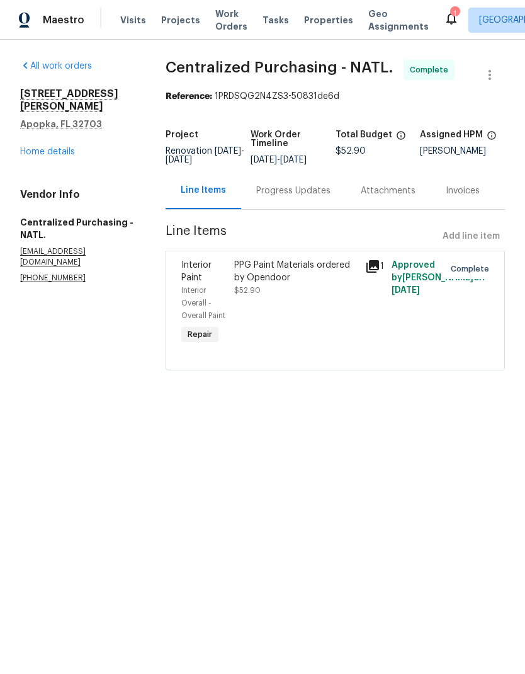
click at [66, 147] on link "Home details" at bounding box center [47, 151] width 55 height 9
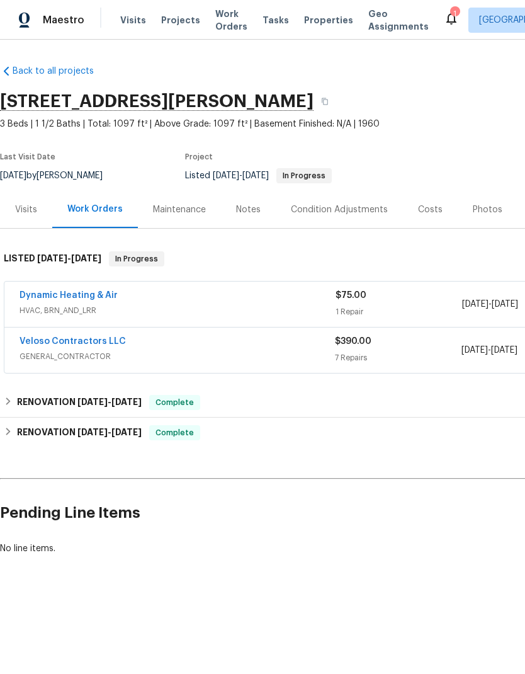
click at [95, 296] on link "Dynamic Heating & Air" at bounding box center [69, 295] width 98 height 9
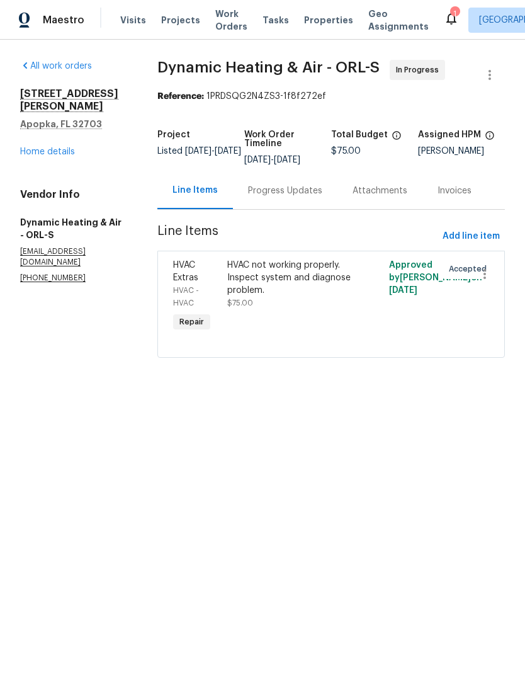
click at [303, 189] on div "Progress Updates" at bounding box center [285, 190] width 74 height 13
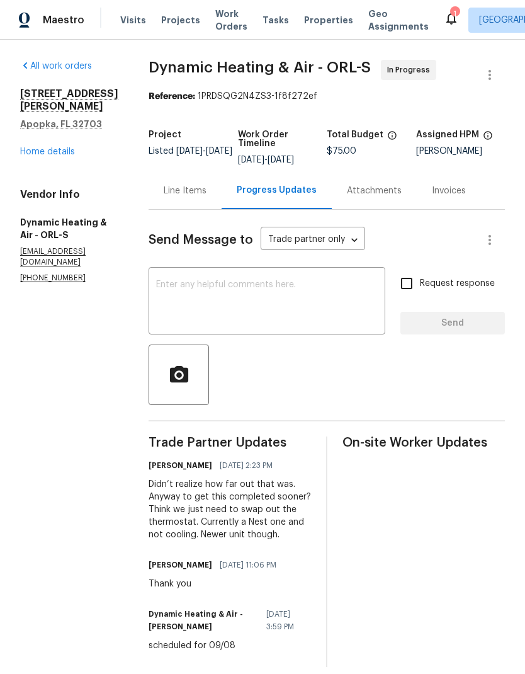
click at [67, 147] on link "Home details" at bounding box center [47, 151] width 55 height 9
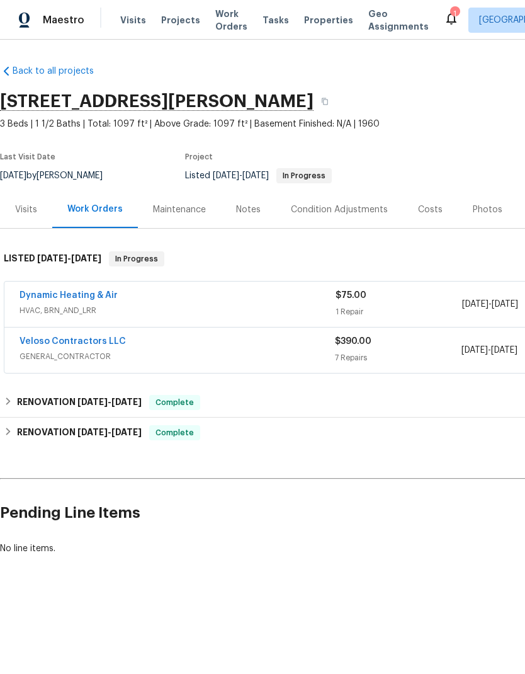
click at [92, 345] on link "Veloso Contractors LLC" at bounding box center [73, 341] width 106 height 9
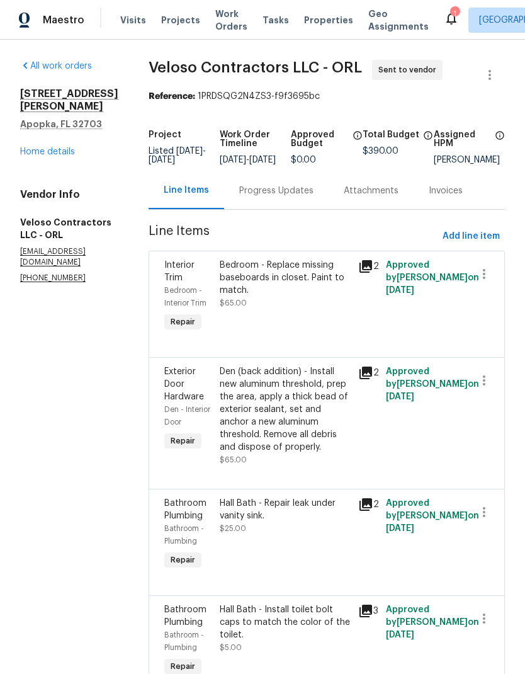
click at [60, 132] on div "[STREET_ADDRESS][PERSON_NAME] Home details" at bounding box center [69, 123] width 98 height 71
click at [67, 147] on link "Home details" at bounding box center [47, 151] width 55 height 9
